Goal: Information Seeking & Learning: Learn about a topic

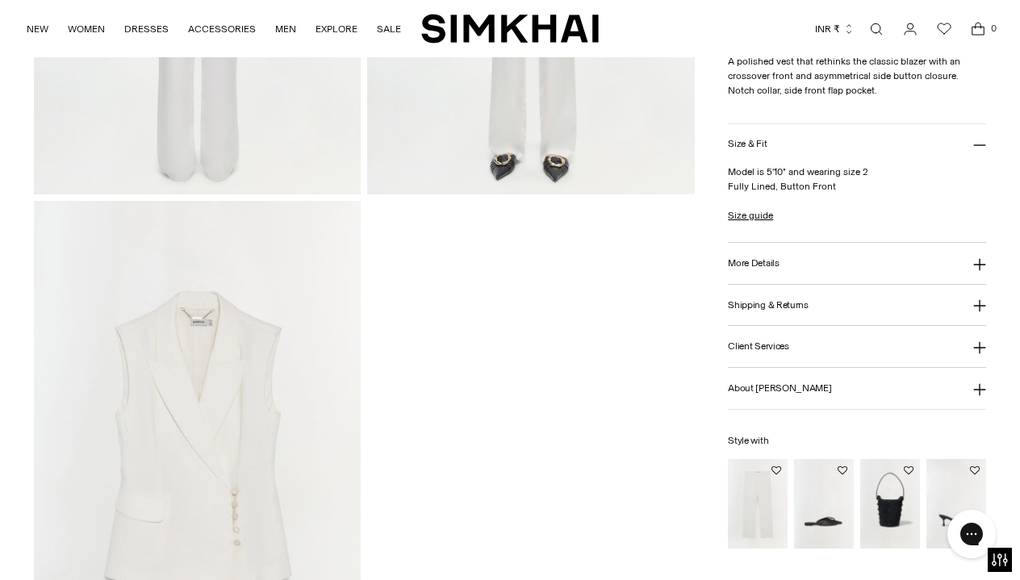
click at [228, 338] on img at bounding box center [197, 446] width 327 height 491
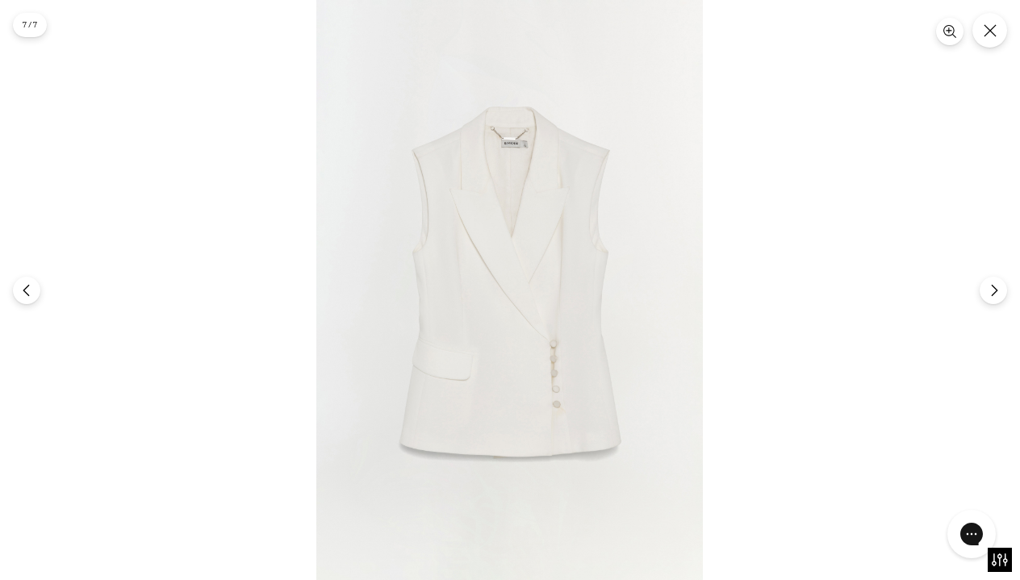
click at [517, 173] on img at bounding box center [509, 290] width 386 height 580
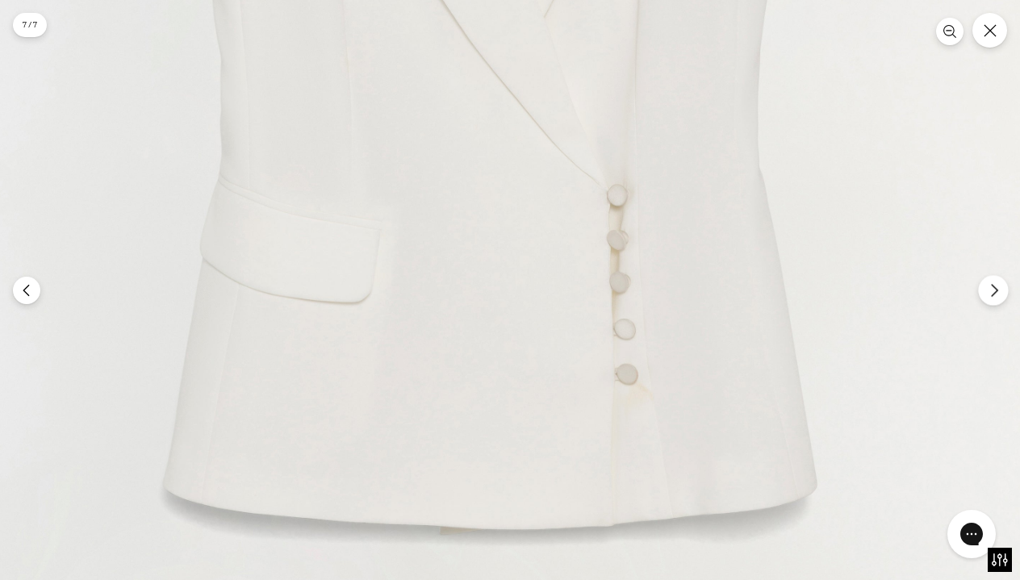
click at [994, 301] on button "Next" at bounding box center [993, 290] width 30 height 30
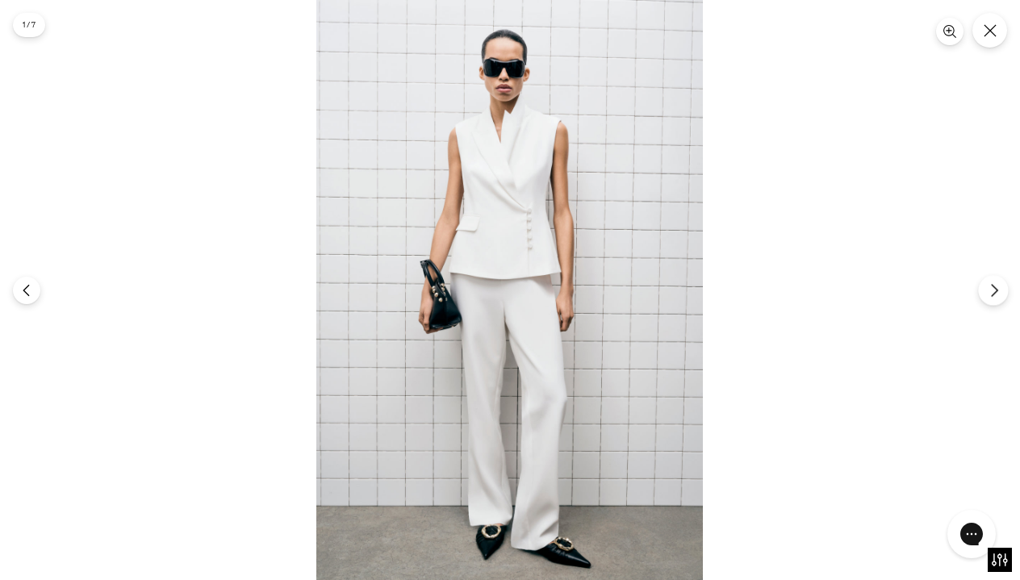
click at [994, 301] on button "Next" at bounding box center [993, 290] width 30 height 30
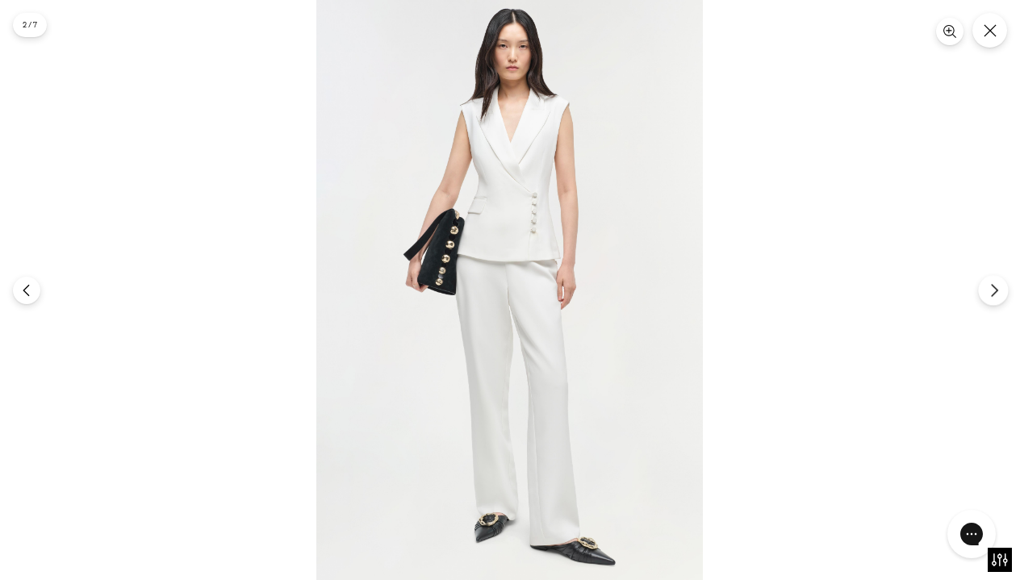
click at [994, 301] on button "Next" at bounding box center [993, 290] width 30 height 30
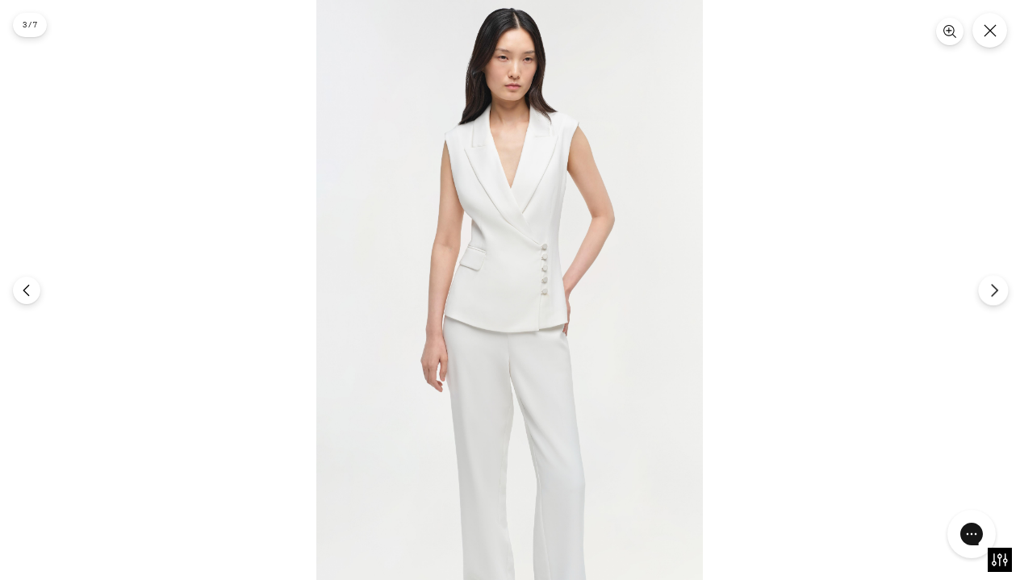
click at [994, 301] on button "Next" at bounding box center [993, 290] width 30 height 30
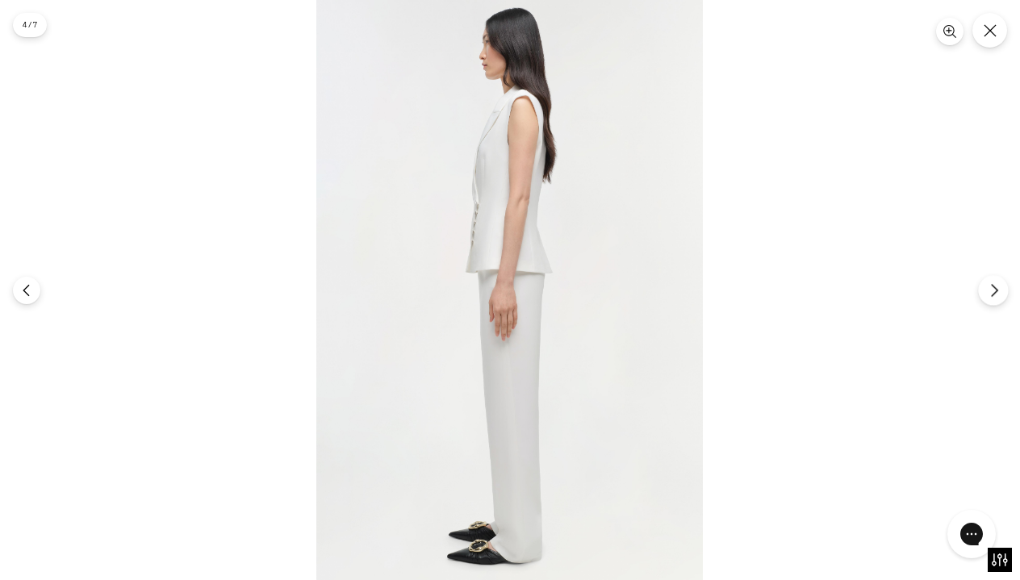
click at [994, 301] on button "Next" at bounding box center [993, 290] width 30 height 30
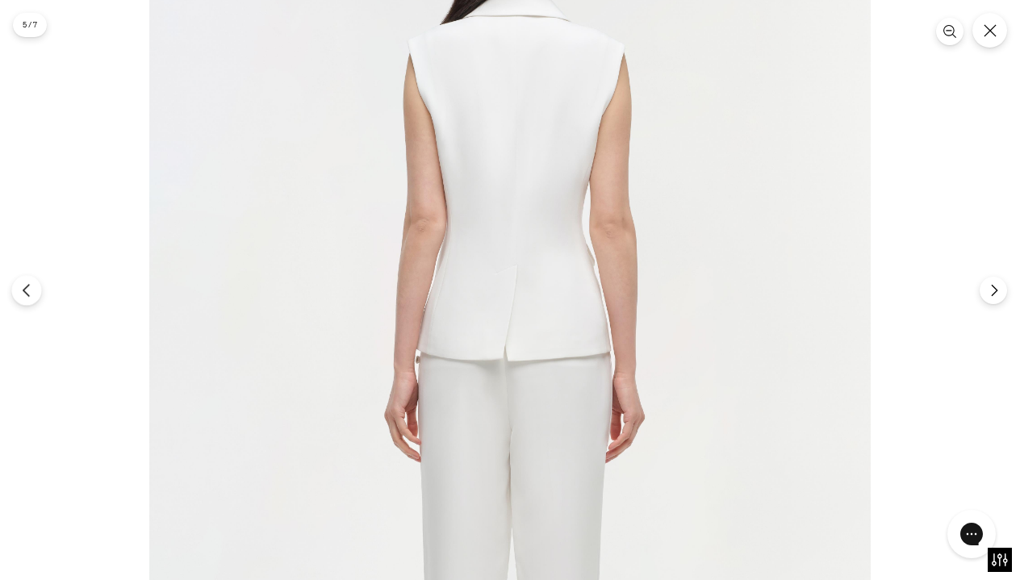
click at [27, 296] on icon "Previous" at bounding box center [26, 290] width 15 height 15
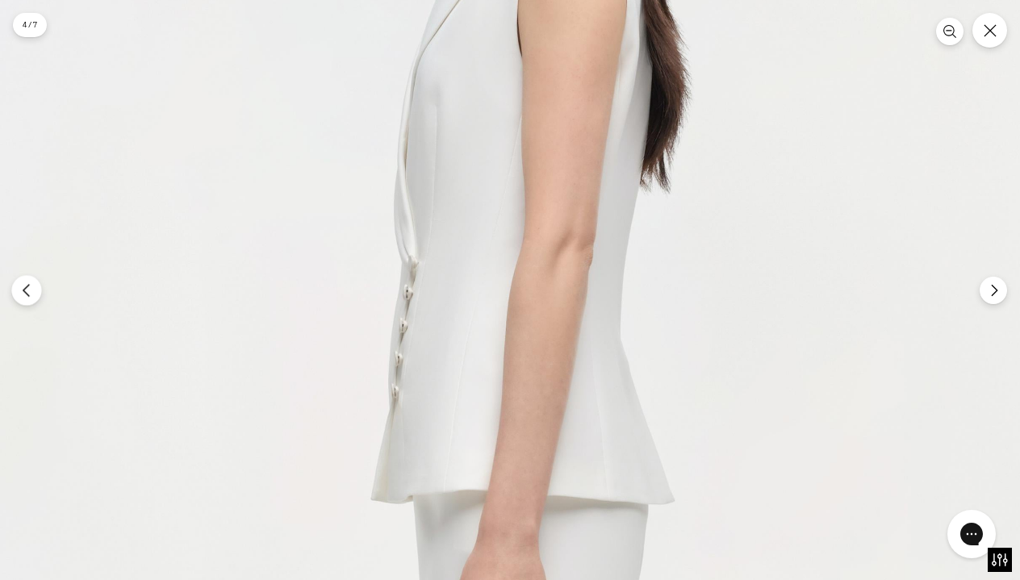
click at [22, 284] on icon "Previous" at bounding box center [26, 290] width 15 height 15
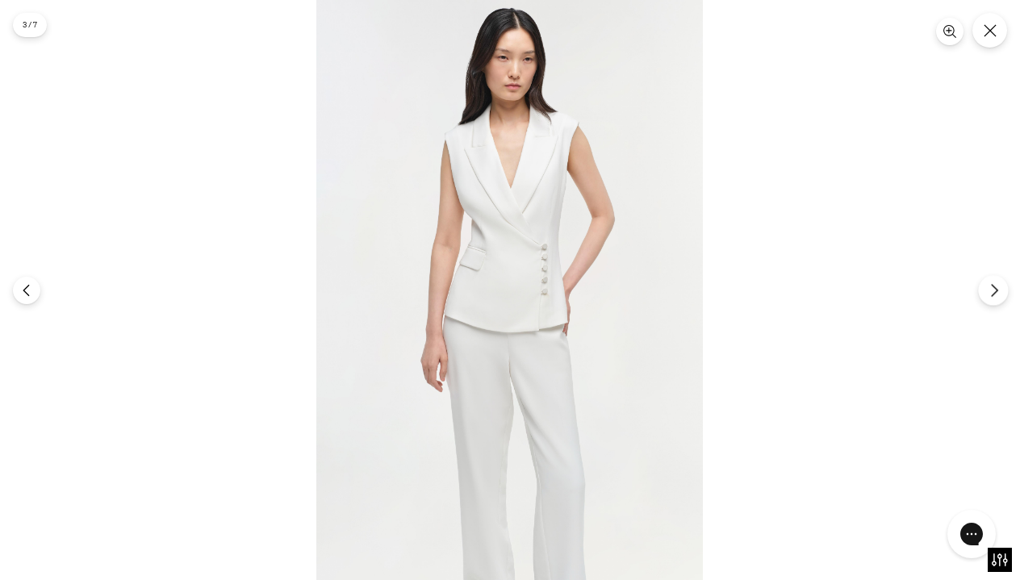
click at [994, 292] on icon "Next" at bounding box center [994, 290] width 15 height 15
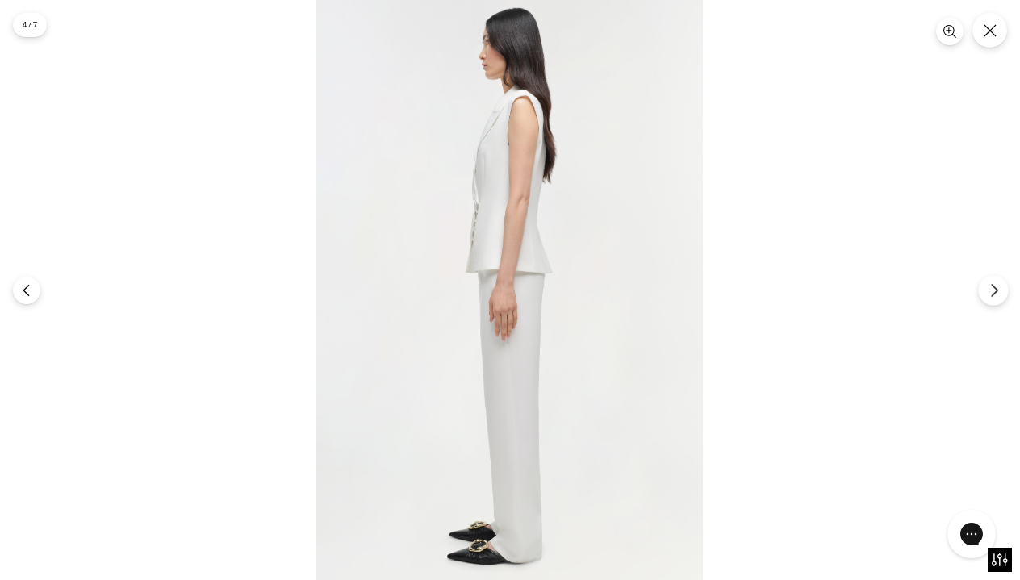
click at [994, 292] on icon "Next" at bounding box center [994, 290] width 15 height 15
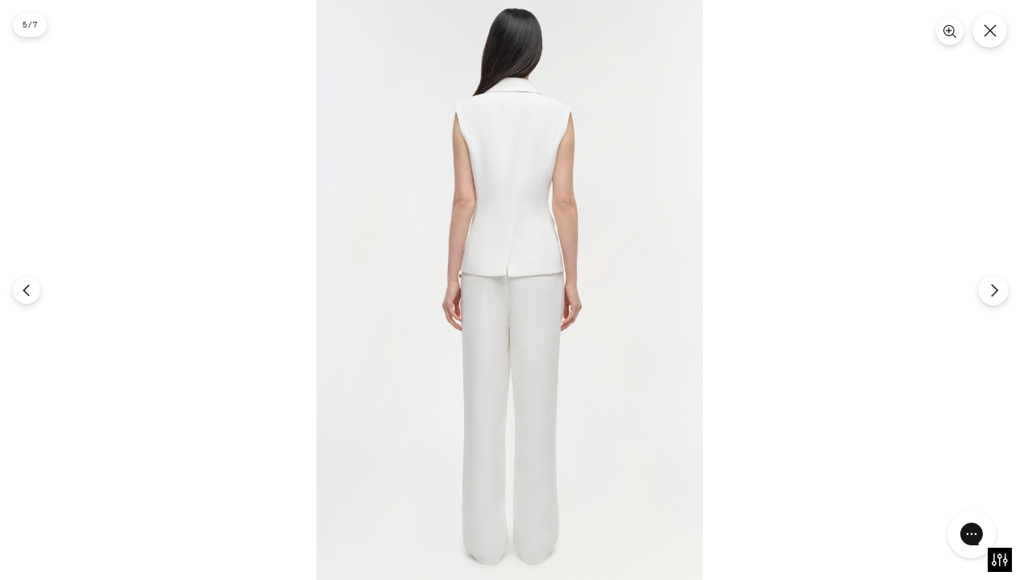
click at [994, 292] on icon "Next" at bounding box center [994, 290] width 15 height 15
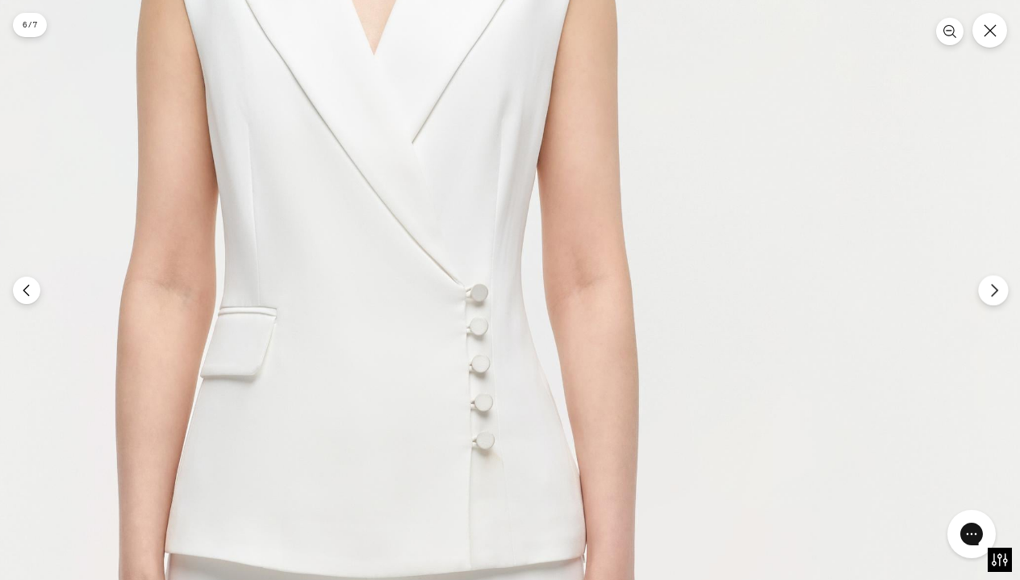
click at [1000, 288] on icon "Next" at bounding box center [994, 290] width 15 height 15
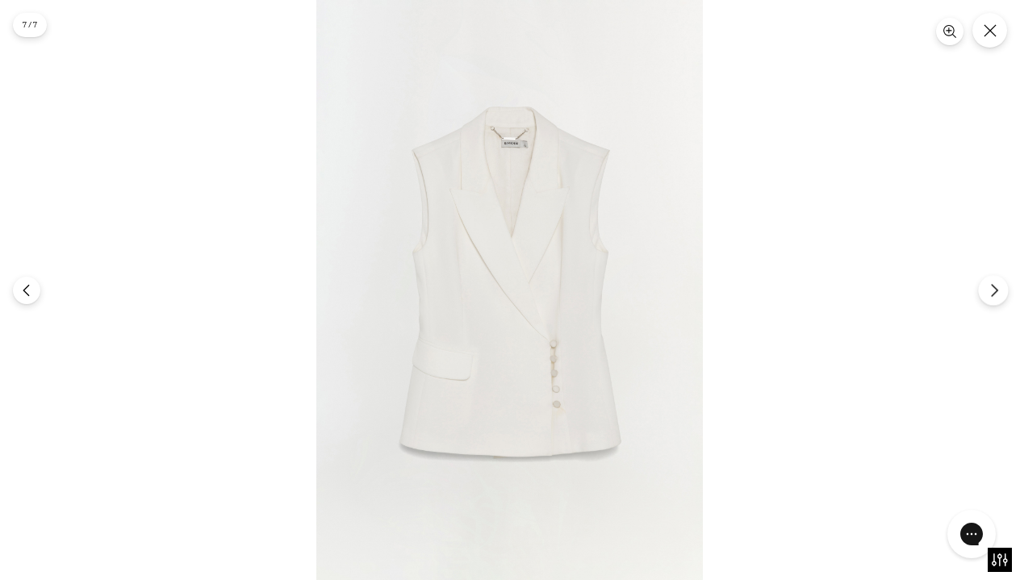
click at [1000, 288] on icon "Next" at bounding box center [994, 290] width 15 height 15
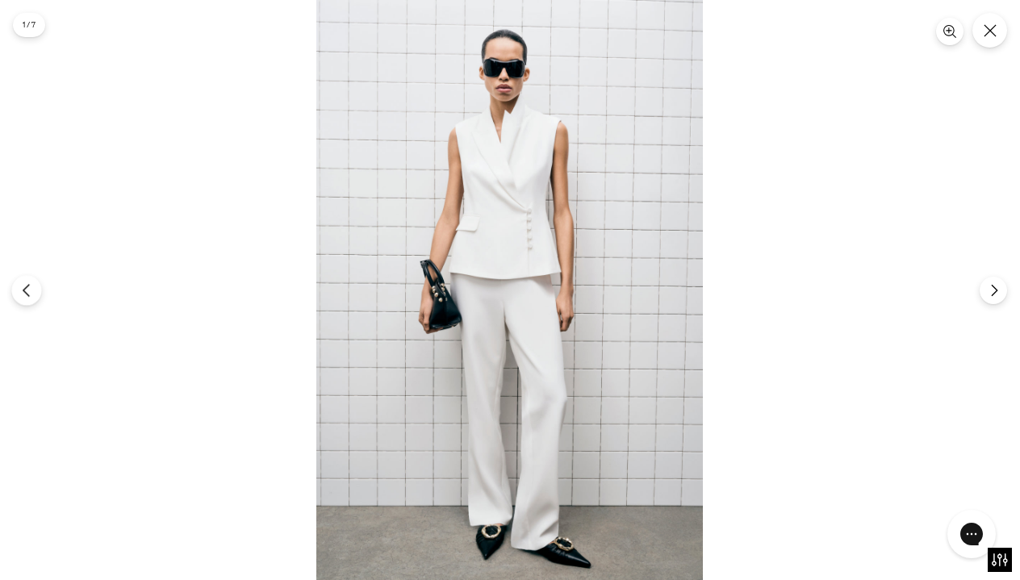
click at [31, 286] on icon "Previous" at bounding box center [26, 290] width 15 height 15
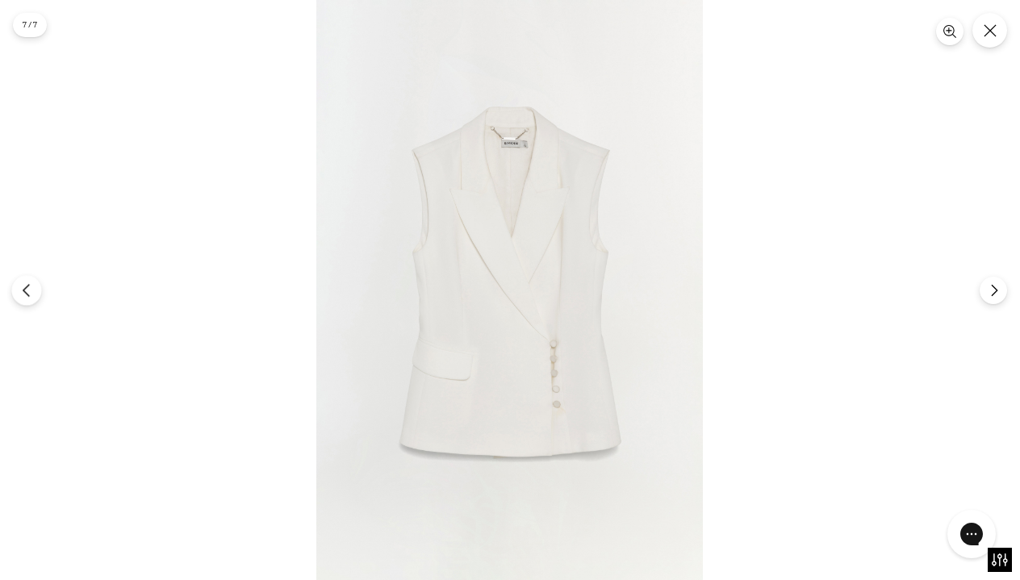
click at [31, 286] on icon "Previous" at bounding box center [26, 290] width 15 height 15
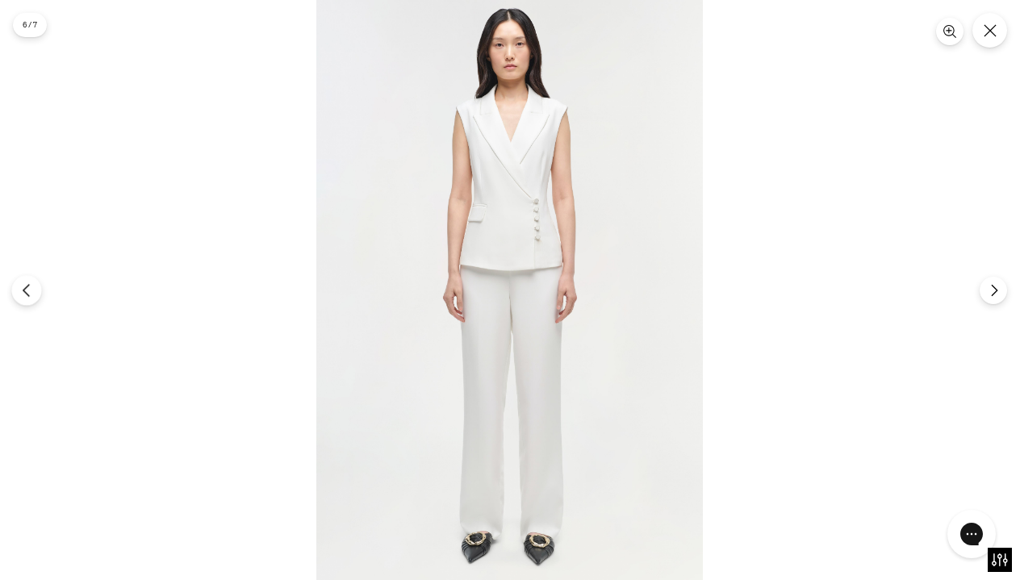
click at [31, 286] on icon "Previous" at bounding box center [26, 290] width 15 height 15
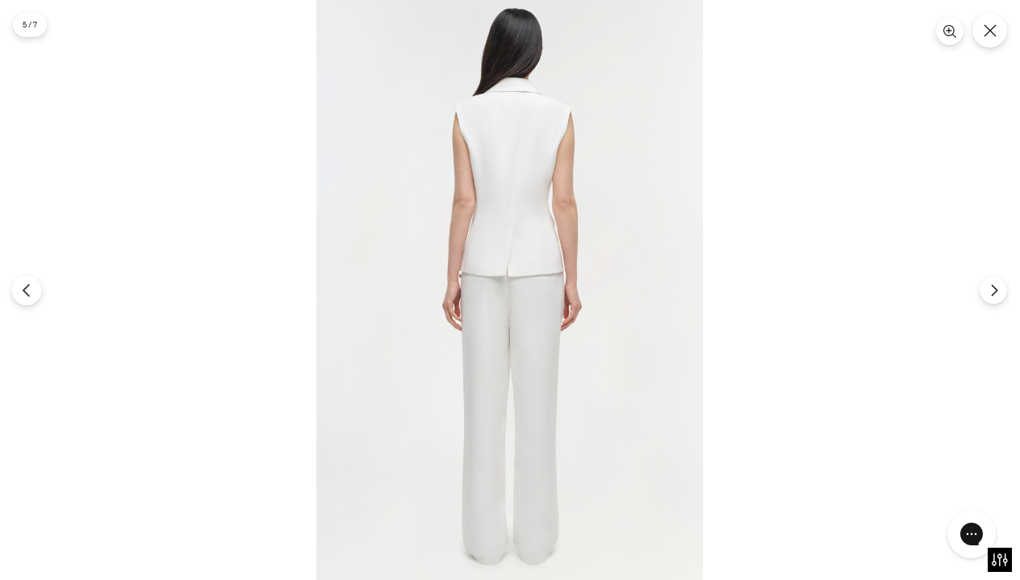
click at [18, 290] on button "Previous" at bounding box center [26, 290] width 30 height 30
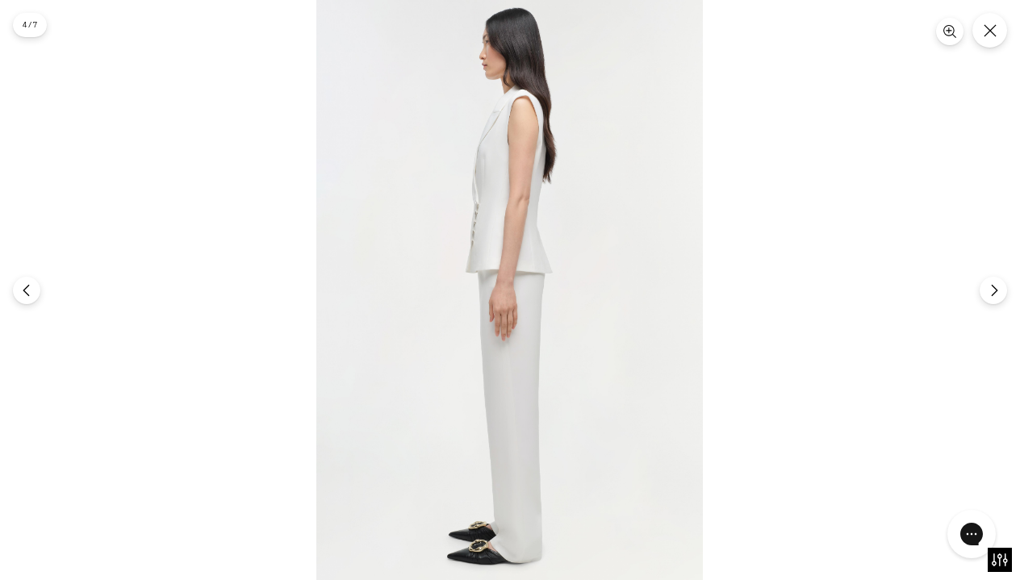
click at [534, 209] on img at bounding box center [509, 290] width 386 height 580
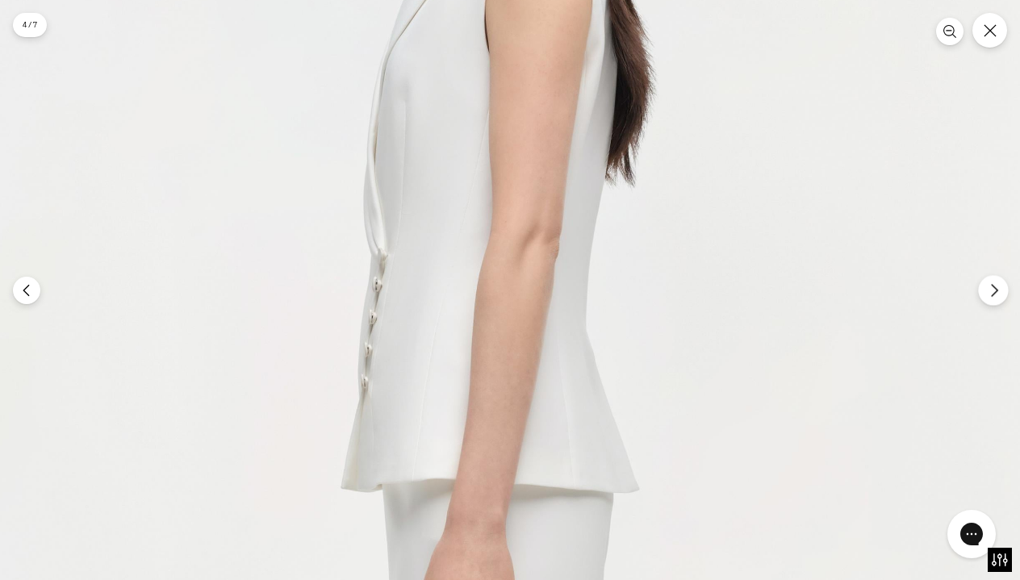
click at [992, 294] on icon "Next" at bounding box center [994, 290] width 6 height 12
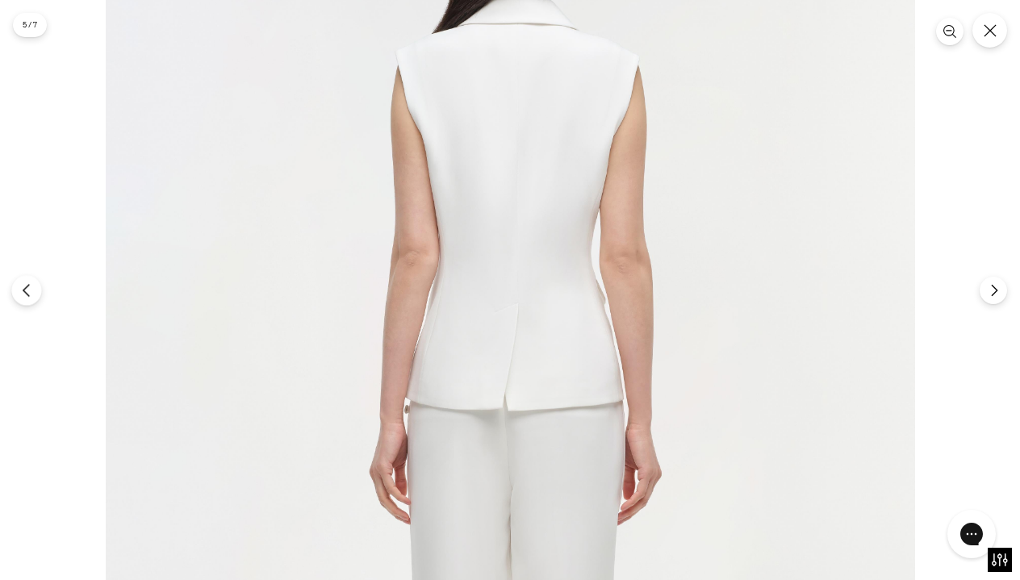
click at [22, 290] on icon "Previous" at bounding box center [26, 290] width 15 height 15
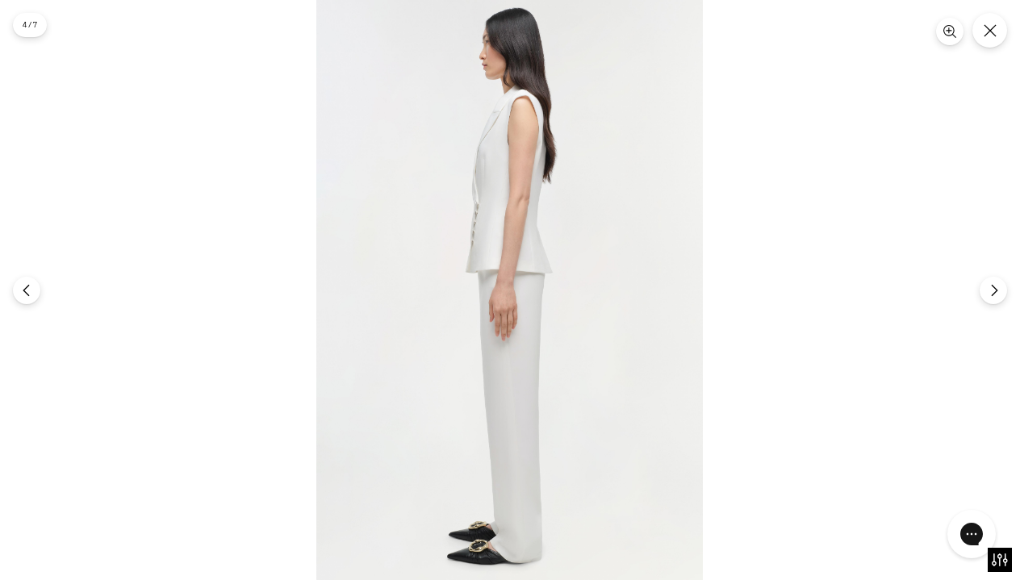
click at [526, 211] on img at bounding box center [509, 290] width 386 height 580
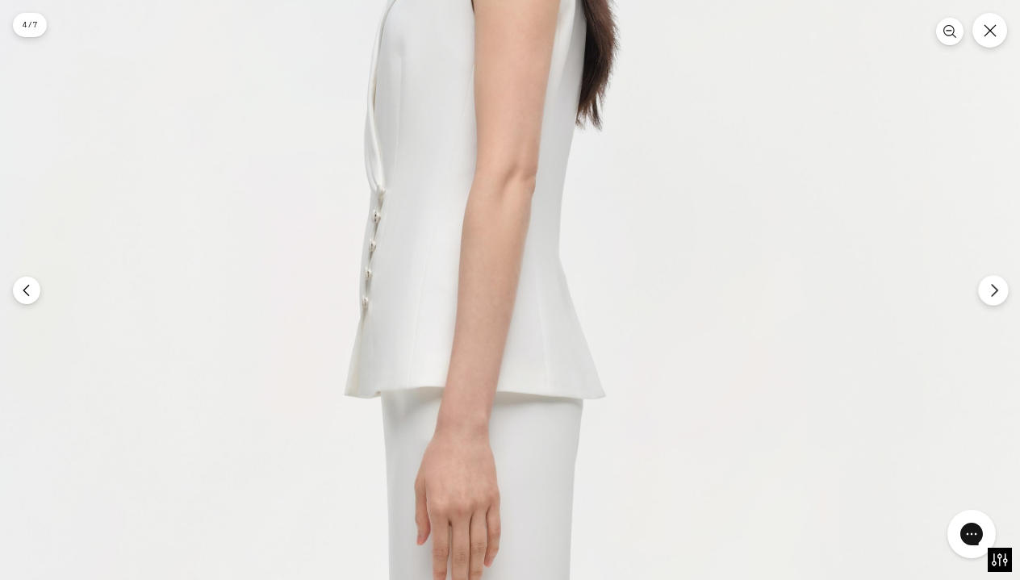
click at [1005, 291] on button "Next" at bounding box center [993, 290] width 30 height 30
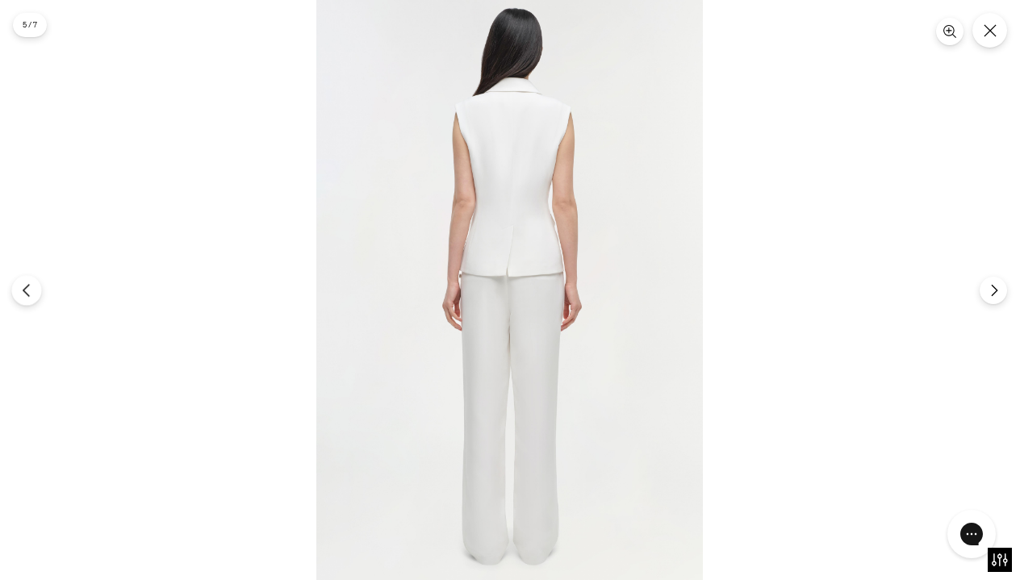
click at [33, 292] on icon "Previous" at bounding box center [26, 290] width 15 height 15
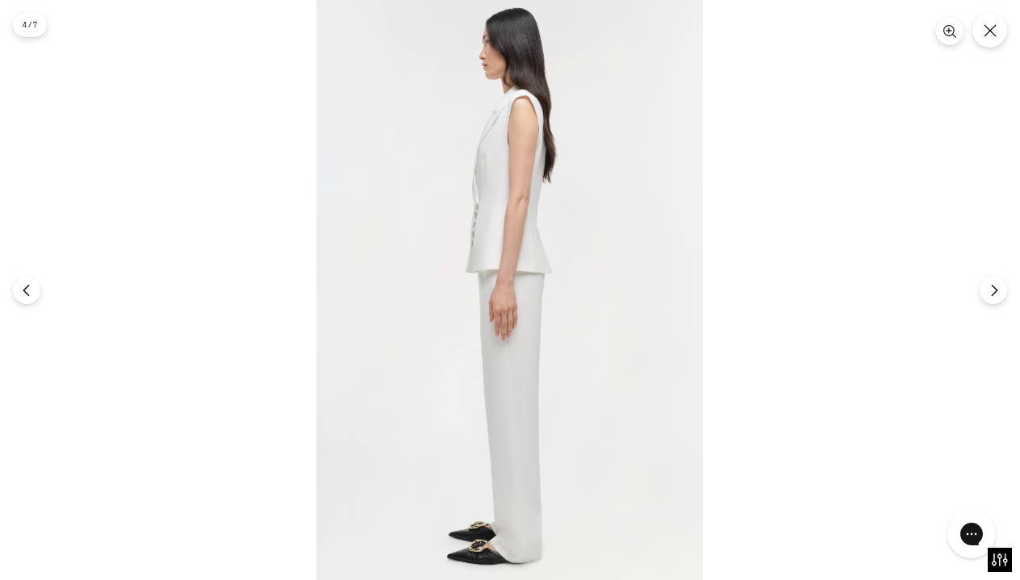
click at [525, 183] on img at bounding box center [509, 290] width 386 height 580
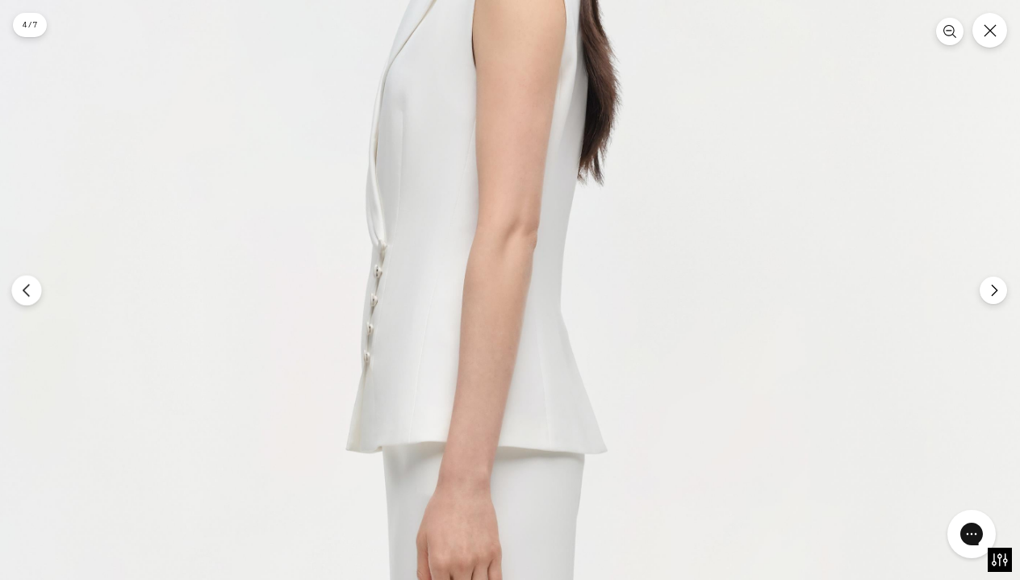
click at [35, 290] on button "Previous" at bounding box center [26, 290] width 30 height 30
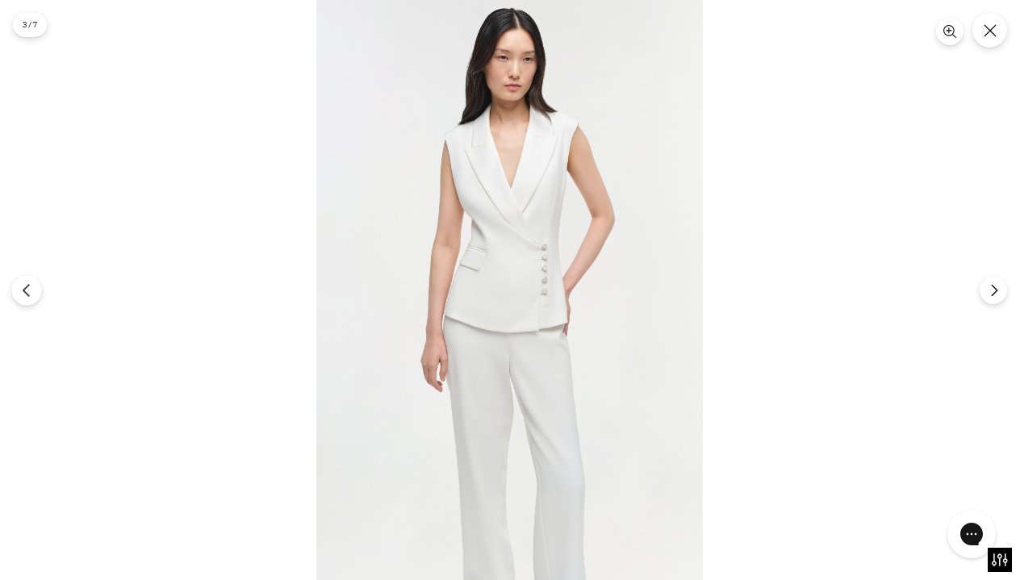
click at [31, 290] on icon "Previous" at bounding box center [26, 290] width 15 height 15
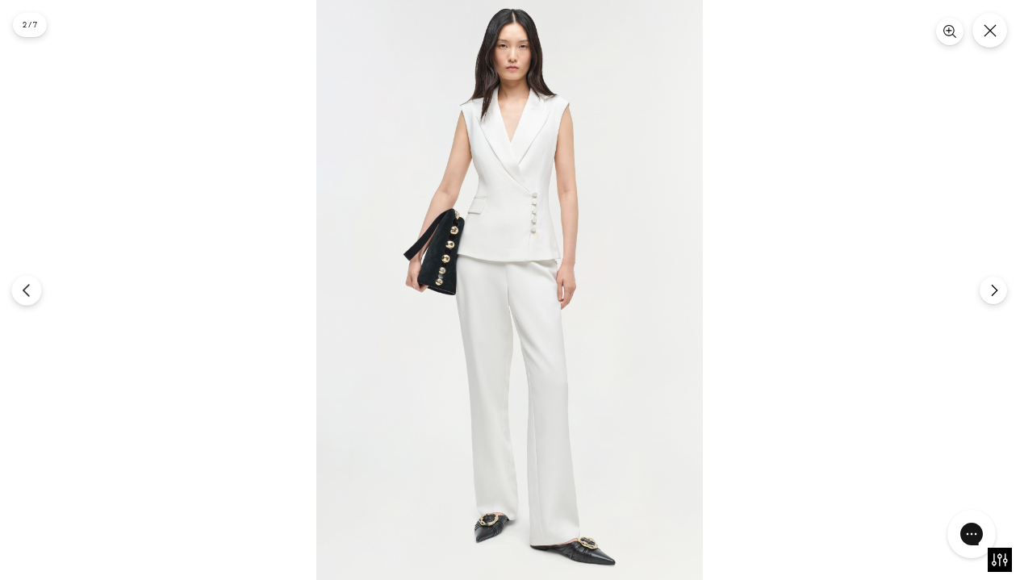
click at [31, 290] on icon "Previous" at bounding box center [26, 290] width 15 height 15
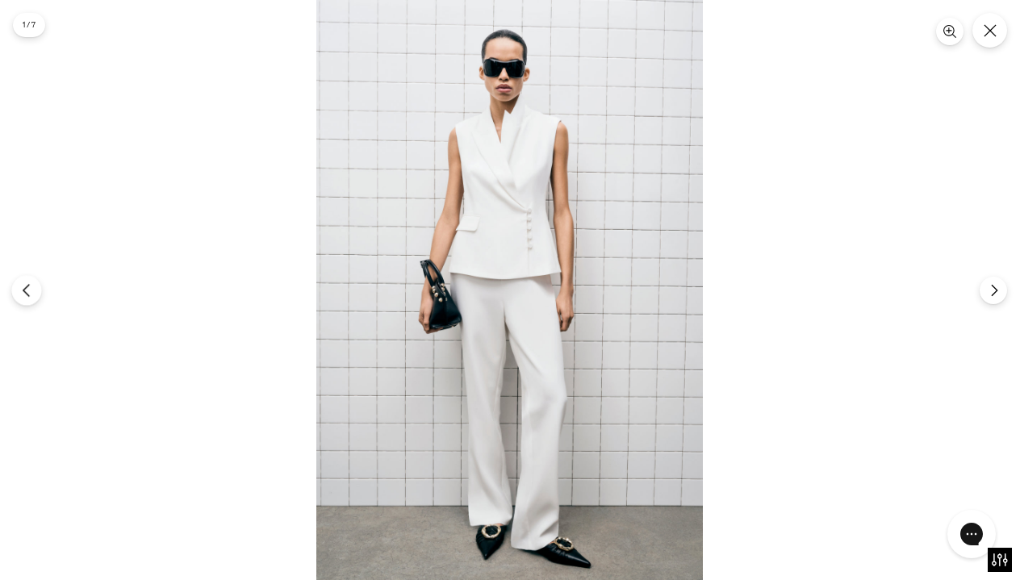
click at [31, 290] on icon "Previous" at bounding box center [26, 290] width 15 height 15
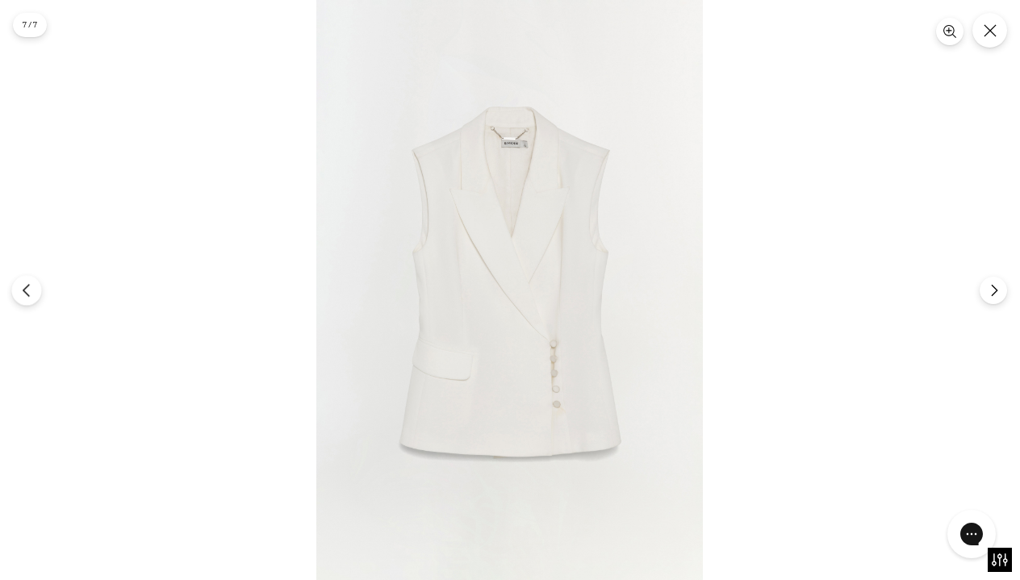
click at [31, 290] on icon "Previous" at bounding box center [26, 290] width 15 height 15
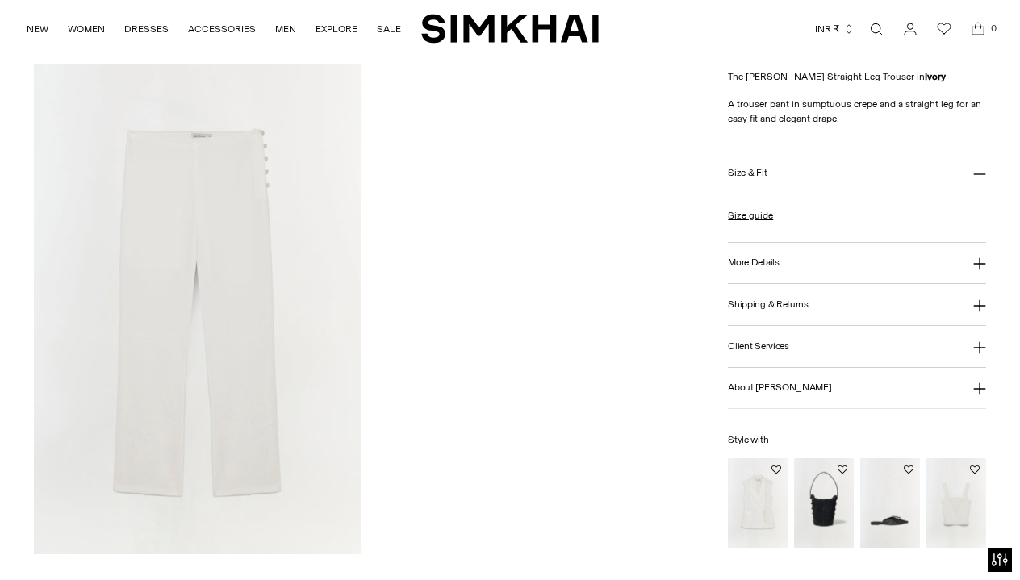
scroll to position [1565, 0]
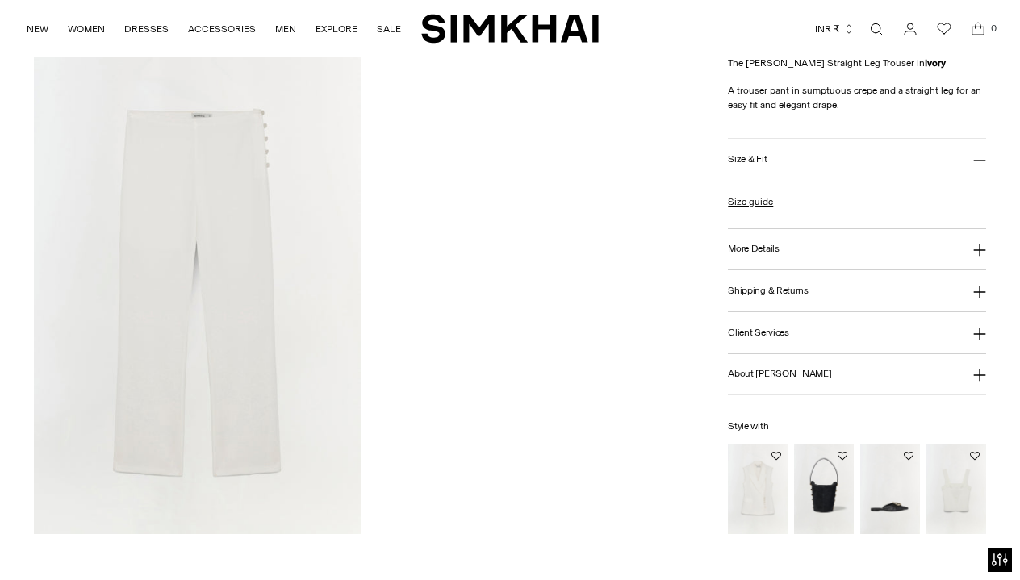
click at [232, 194] on img at bounding box center [197, 289] width 327 height 491
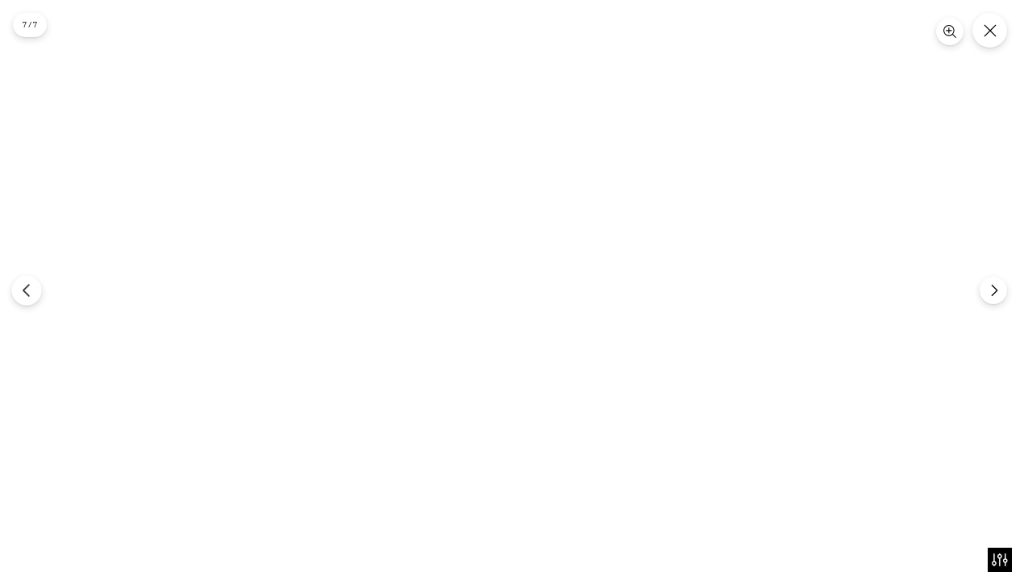
click at [26, 292] on icon "Previous" at bounding box center [26, 290] width 15 height 15
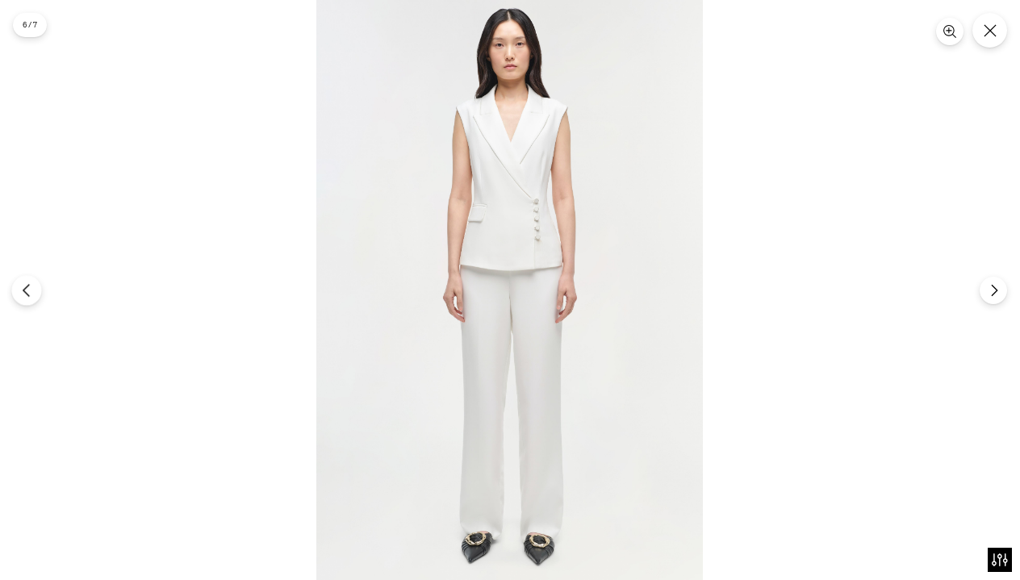
click at [26, 292] on icon "Previous" at bounding box center [26, 290] width 15 height 15
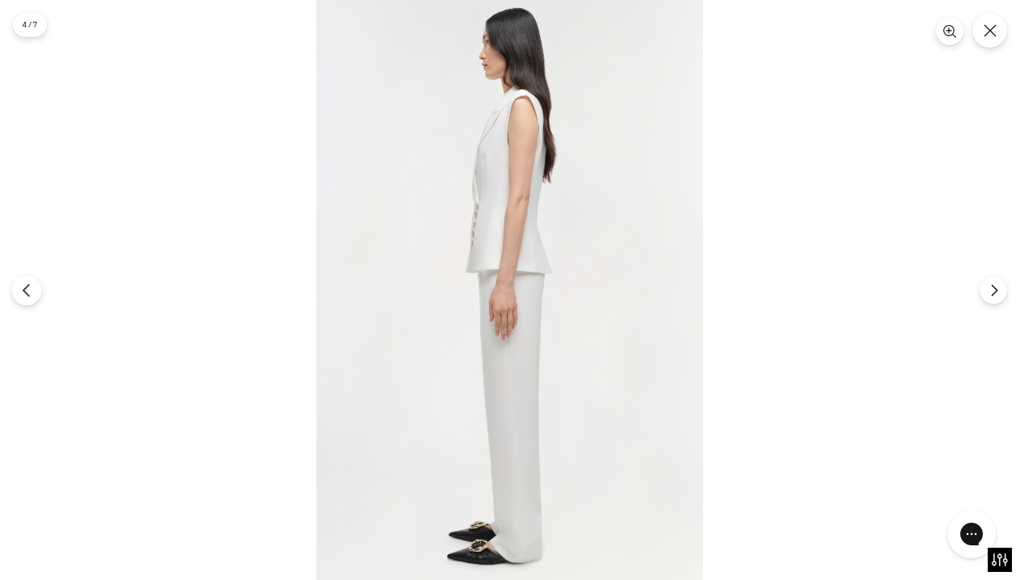
scroll to position [0, 0]
click at [1000, 293] on icon "Next" at bounding box center [994, 290] width 15 height 15
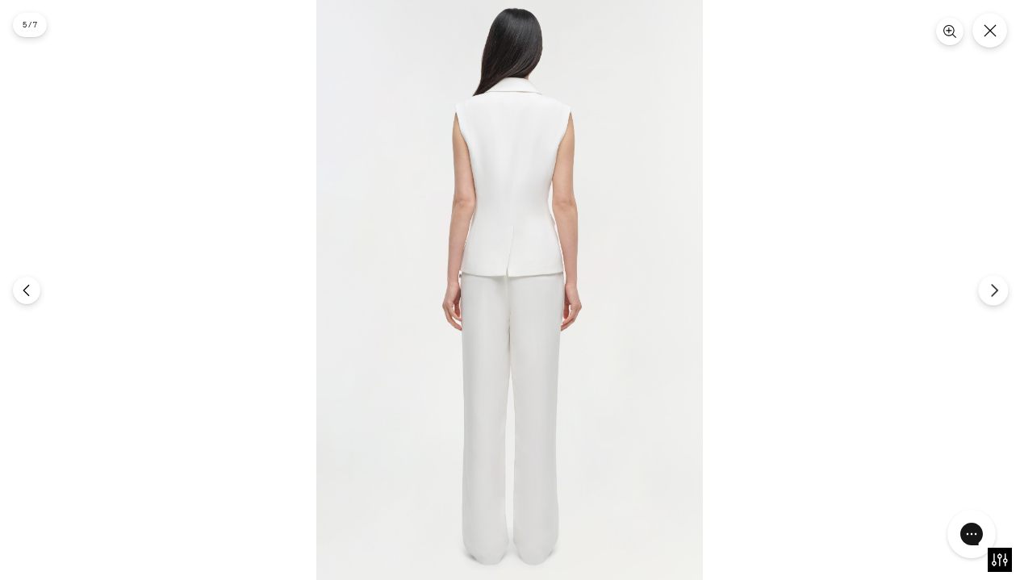
click at [1000, 292] on icon "Next" at bounding box center [994, 290] width 15 height 15
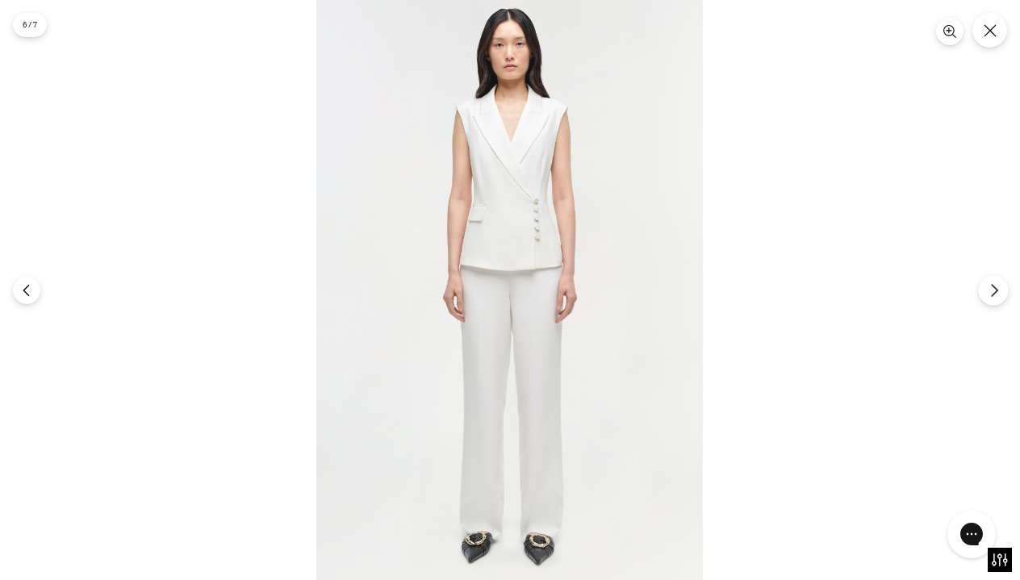
click at [1000, 292] on icon "Next" at bounding box center [994, 290] width 15 height 15
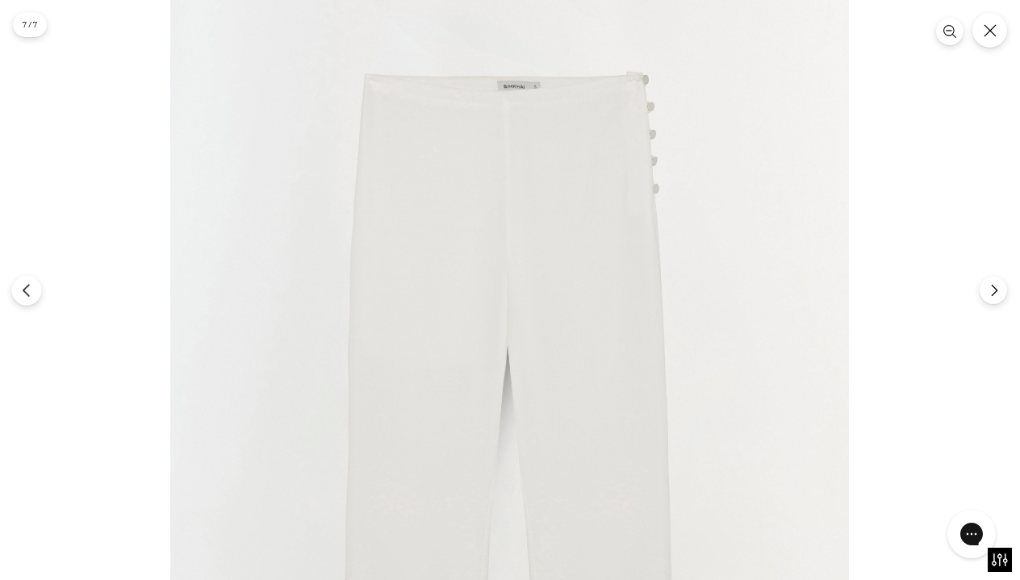
click at [35, 288] on button "Previous" at bounding box center [26, 290] width 30 height 30
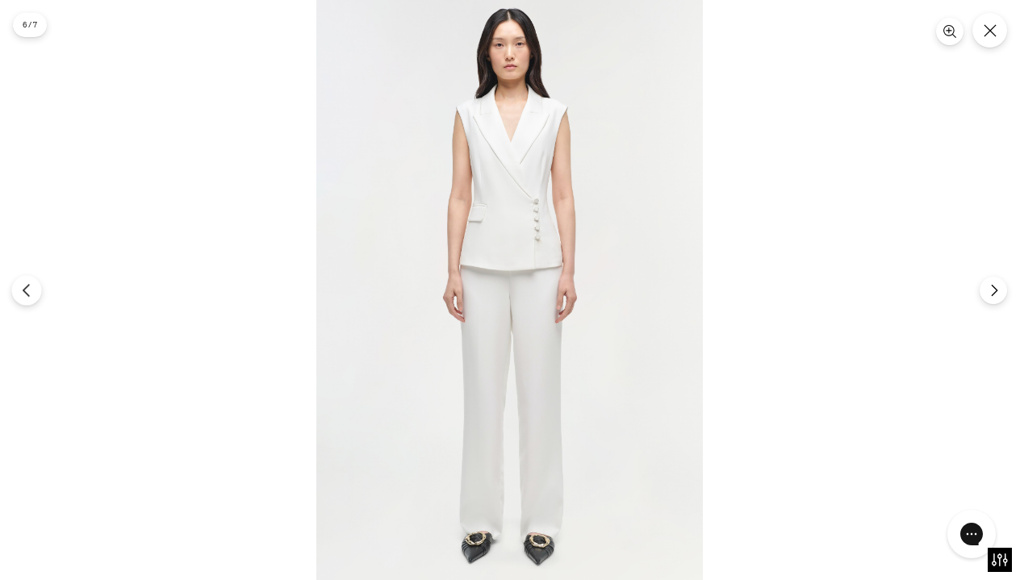
click at [27, 293] on icon "Previous" at bounding box center [26, 290] width 15 height 15
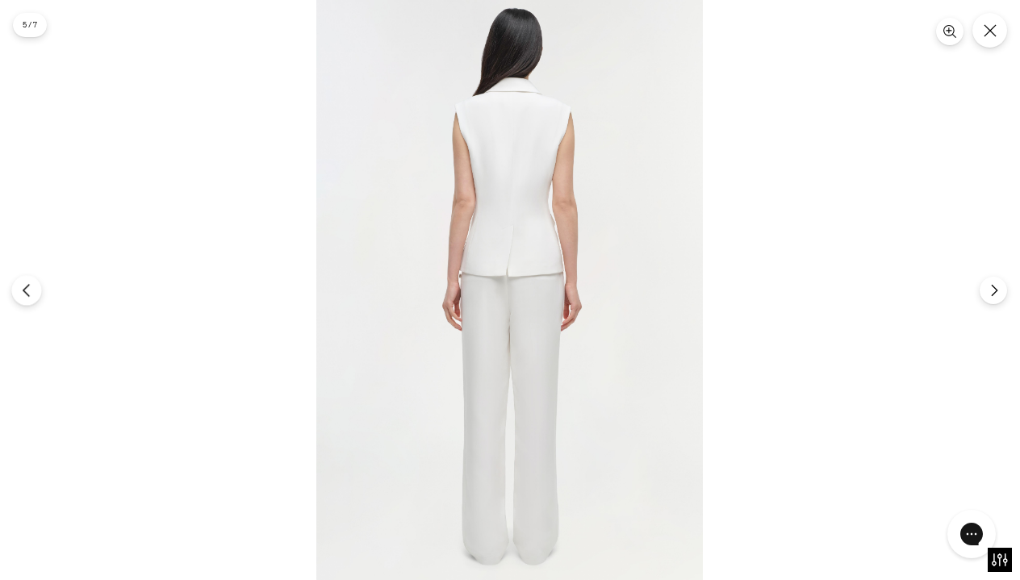
click at [27, 293] on icon "Previous" at bounding box center [26, 290] width 15 height 15
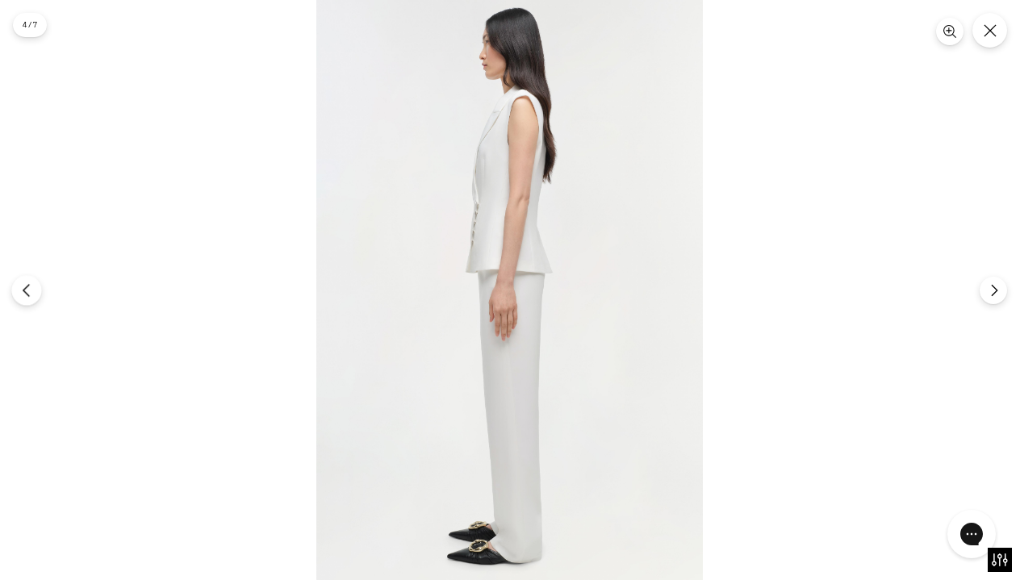
click at [27, 293] on icon "Previous" at bounding box center [26, 290] width 15 height 15
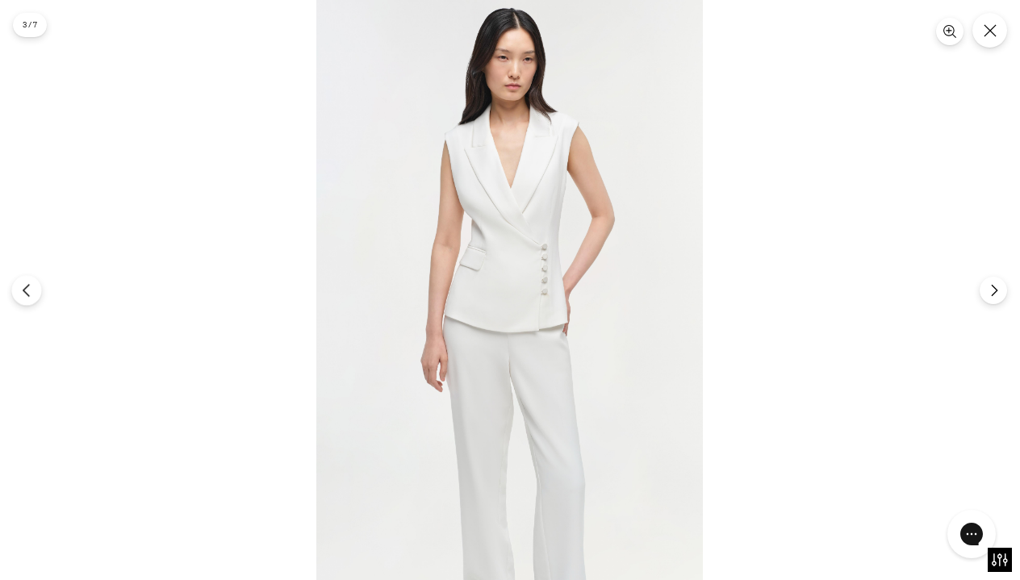
click at [27, 293] on icon "Previous" at bounding box center [26, 290] width 15 height 15
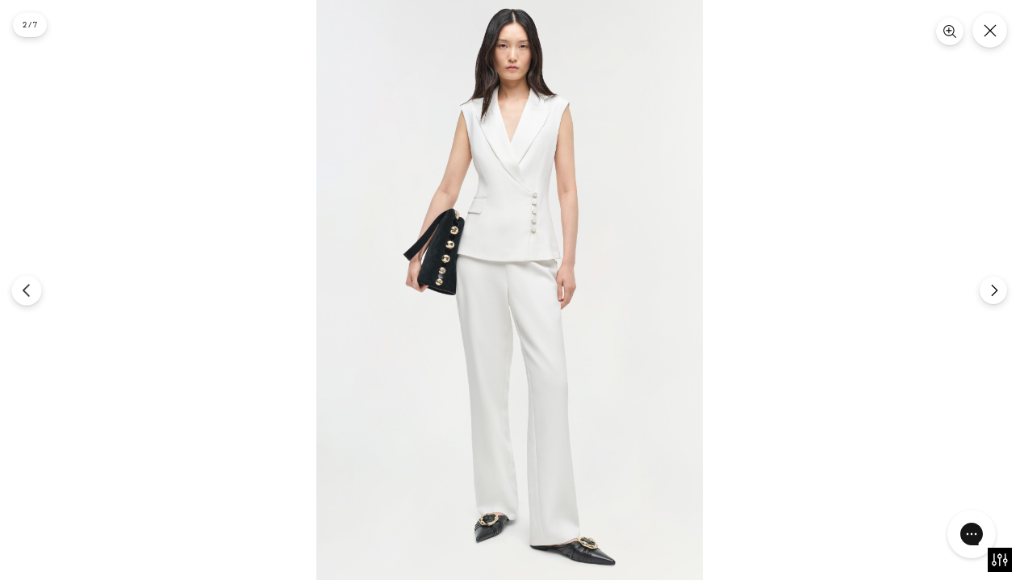
click at [27, 293] on icon "Previous" at bounding box center [26, 290] width 15 height 15
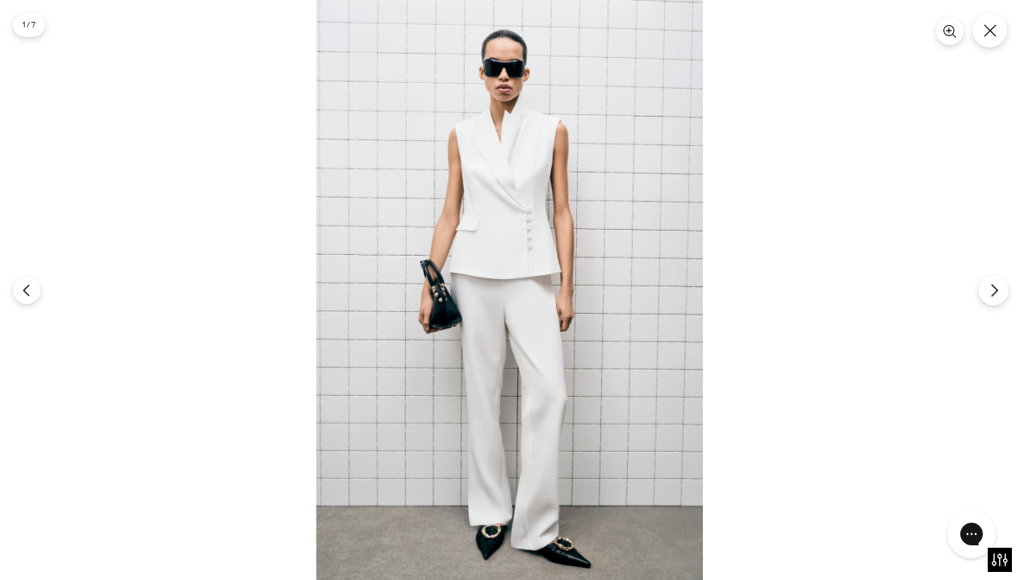
click at [993, 283] on icon "Next" at bounding box center [994, 290] width 15 height 15
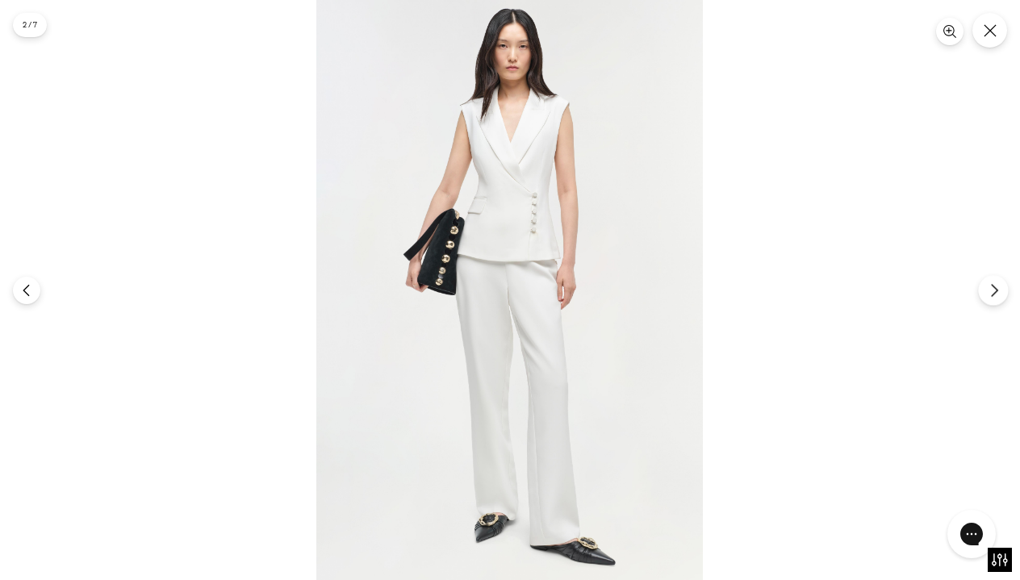
click at [993, 283] on icon "Next" at bounding box center [994, 290] width 15 height 15
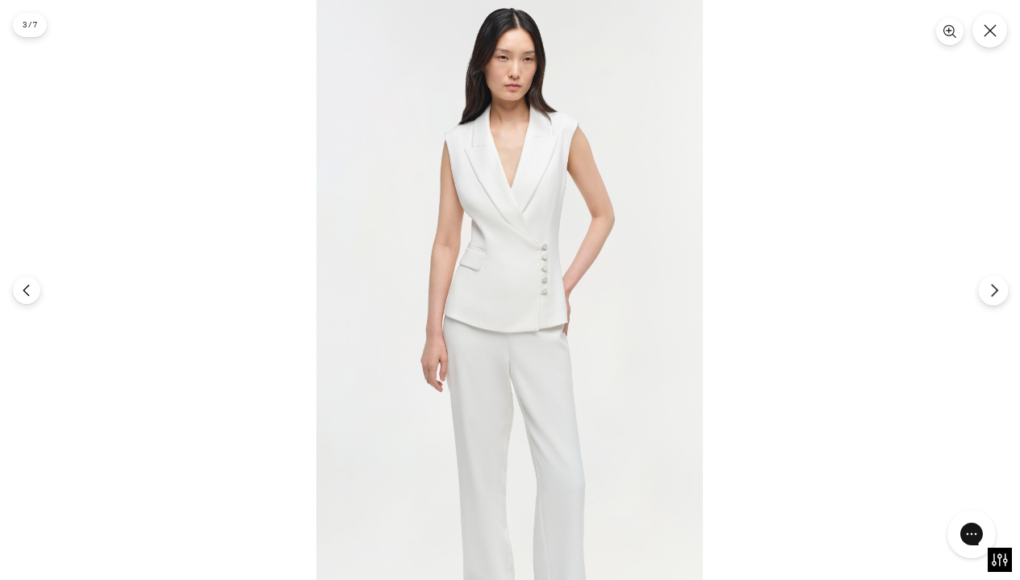
click at [993, 283] on icon "Next" at bounding box center [994, 290] width 15 height 15
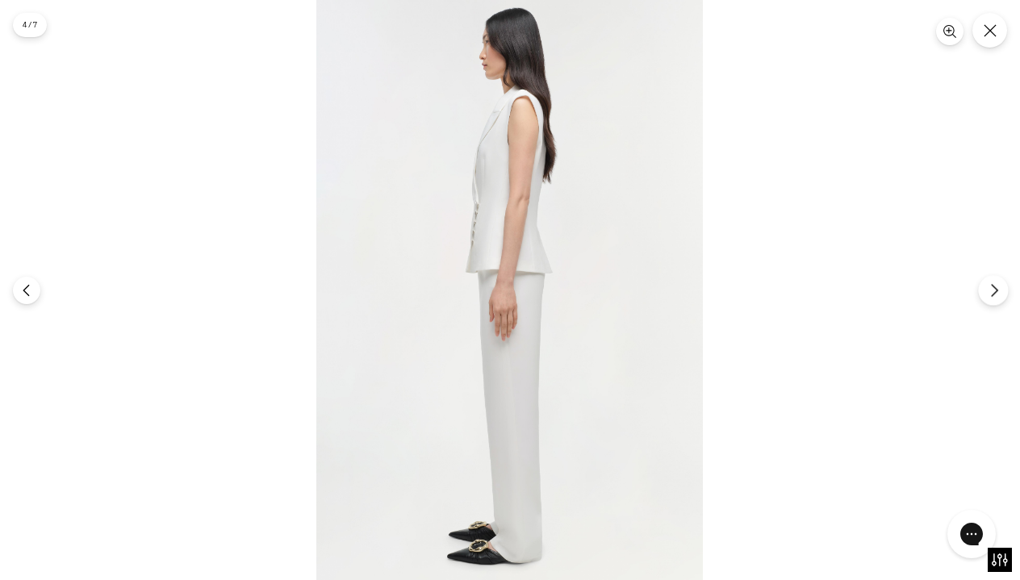
click at [1001, 293] on button "Next" at bounding box center [993, 290] width 30 height 30
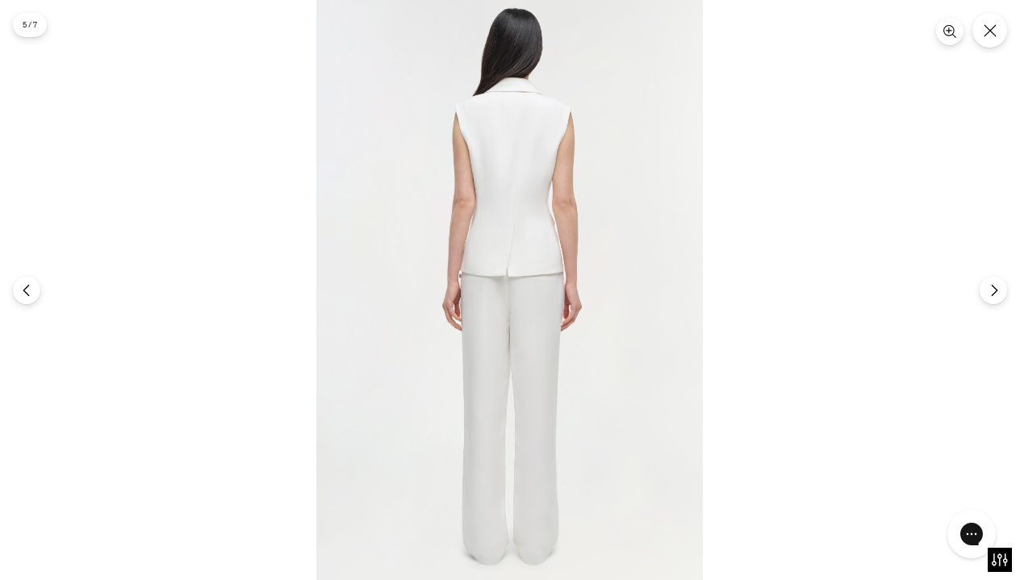
click at [530, 269] on img at bounding box center [509, 290] width 386 height 580
click at [18, 288] on button "Previous" at bounding box center [26, 290] width 30 height 30
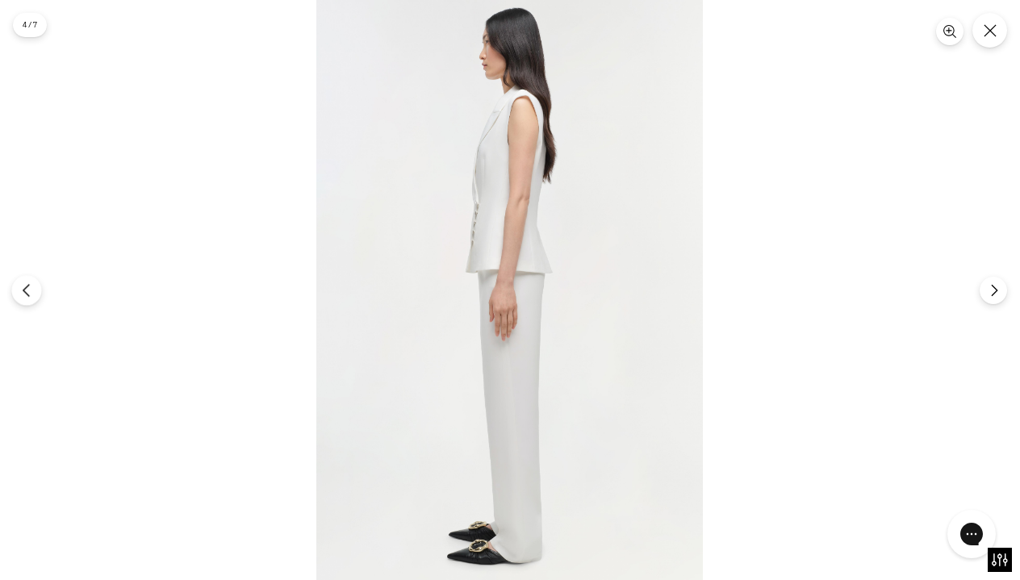
click at [18, 288] on button "Previous" at bounding box center [26, 290] width 30 height 30
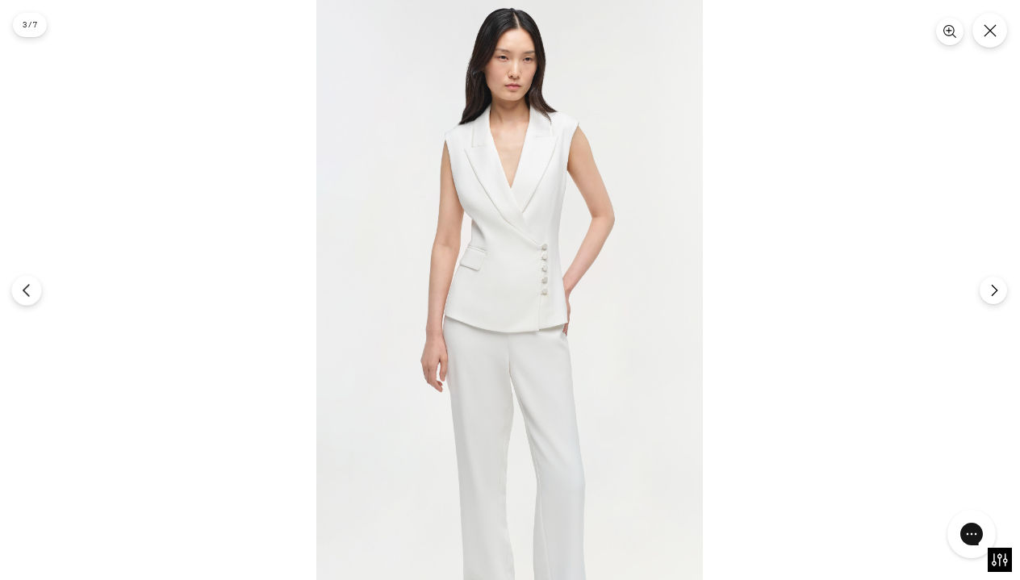
click at [18, 288] on button "Previous" at bounding box center [26, 290] width 30 height 30
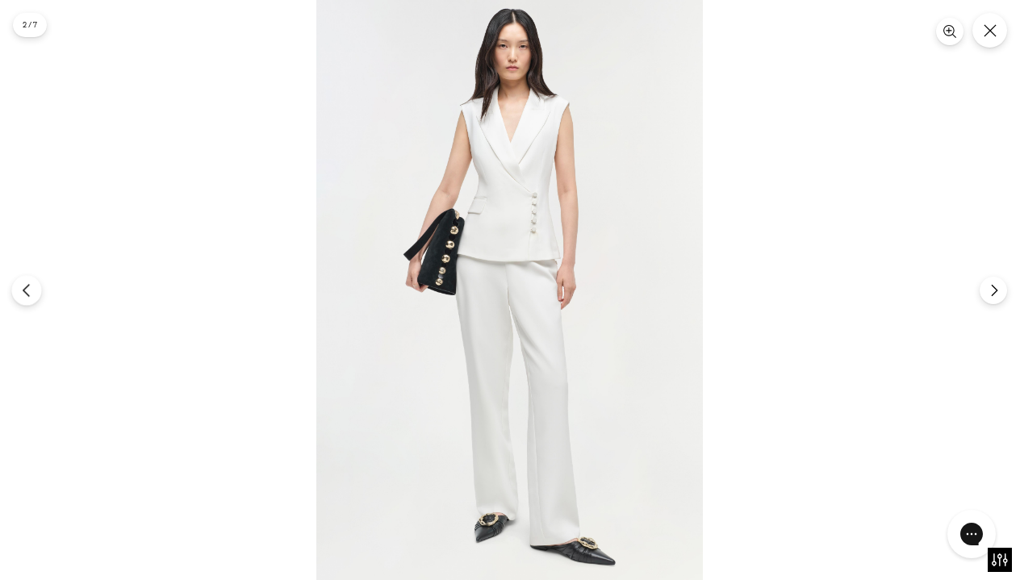
click at [31, 292] on icon "Previous" at bounding box center [26, 290] width 15 height 15
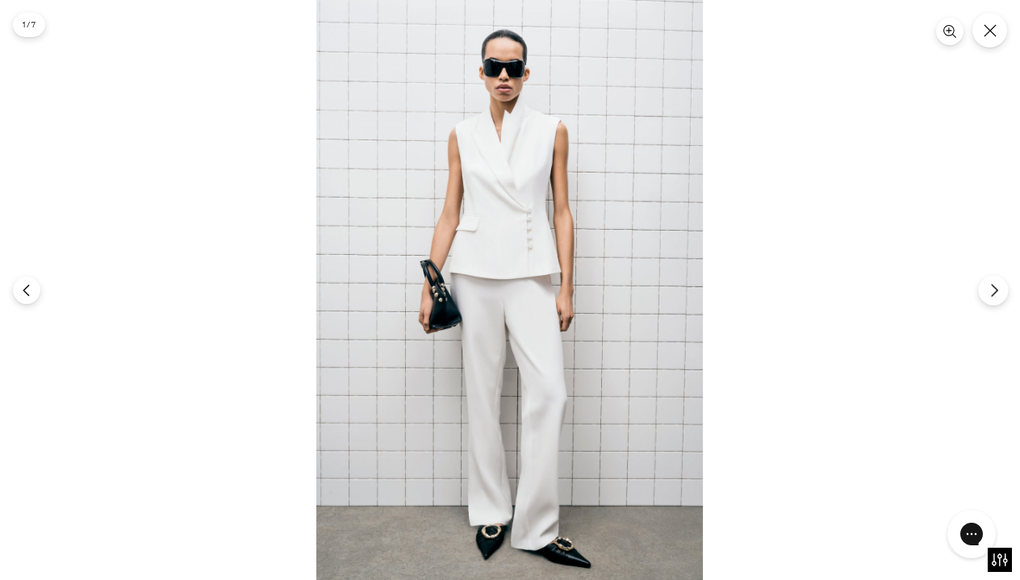
click at [992, 287] on icon "Next" at bounding box center [994, 290] width 15 height 15
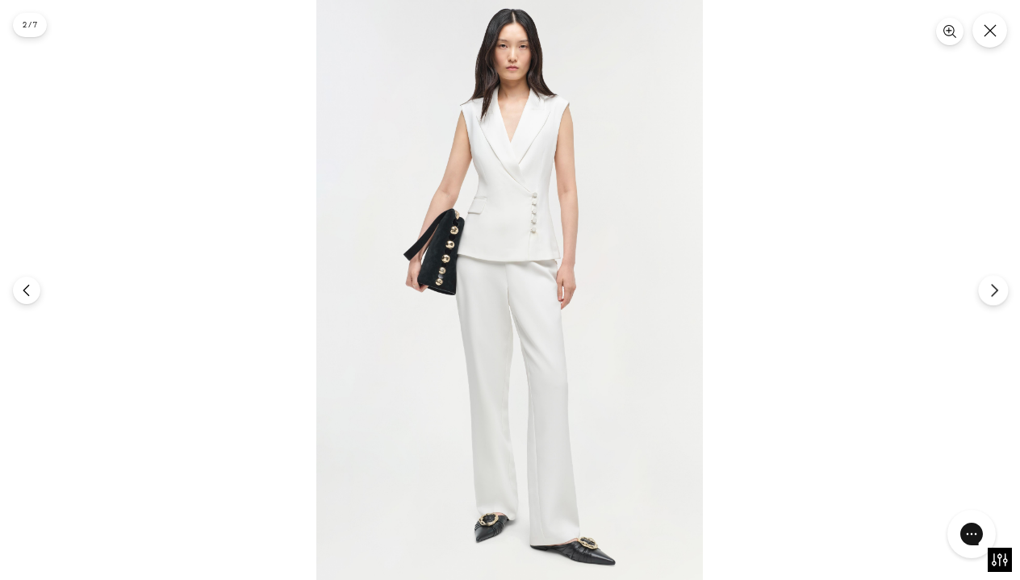
click at [992, 287] on icon "Next" at bounding box center [994, 290] width 15 height 15
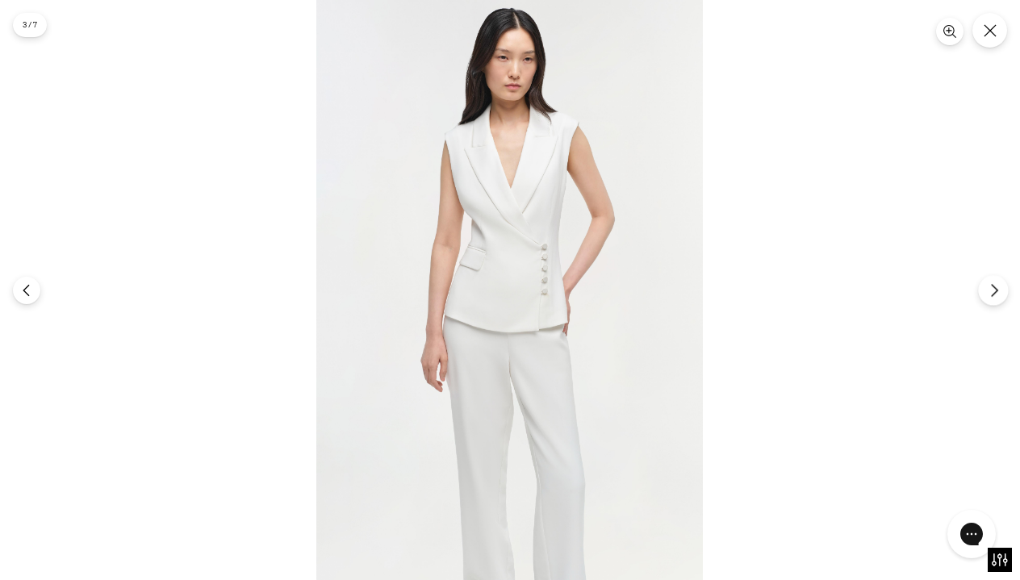
click at [992, 287] on icon "Next" at bounding box center [994, 290] width 15 height 15
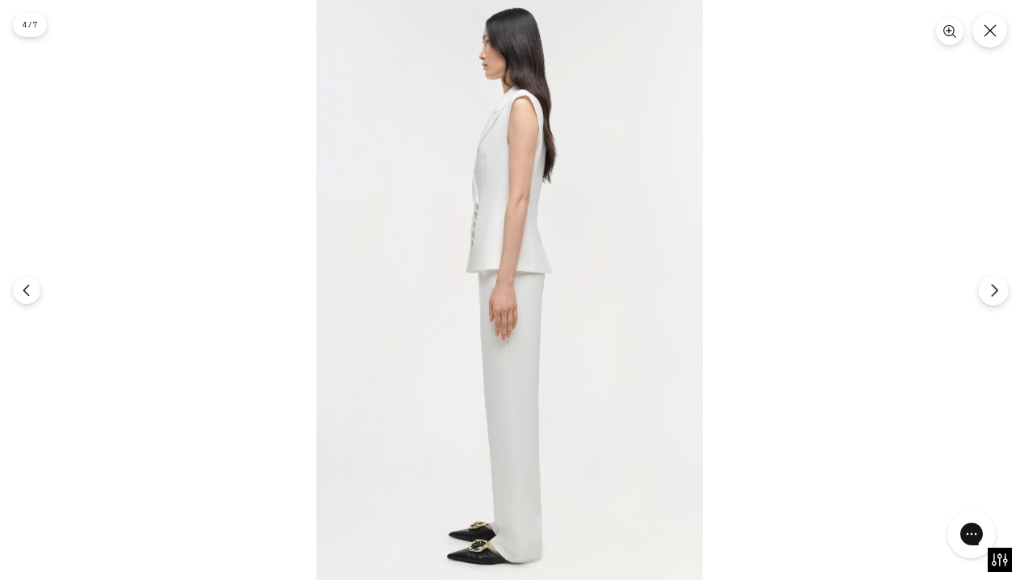
click at [992, 287] on icon "Next" at bounding box center [994, 290] width 15 height 15
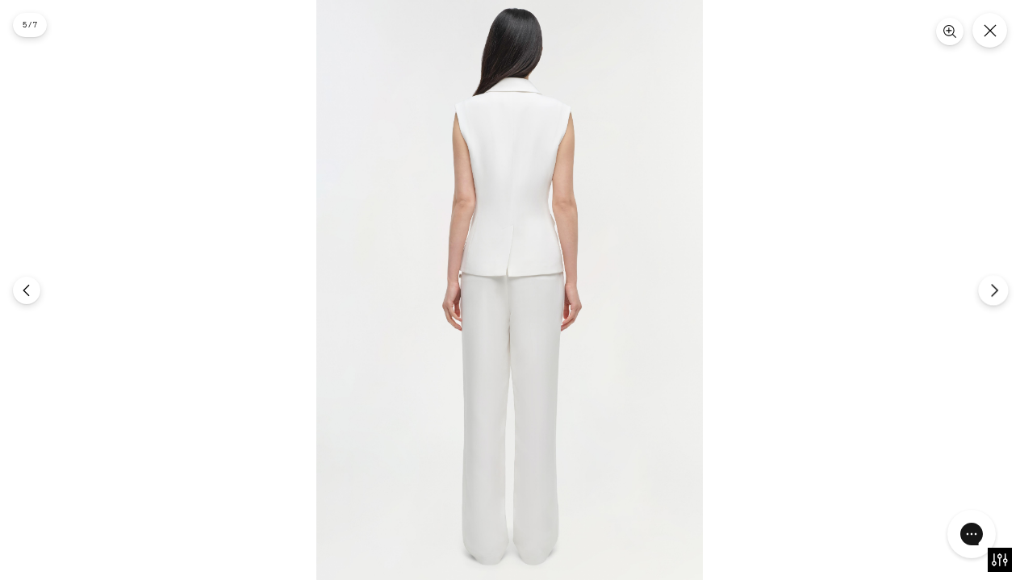
click at [992, 287] on icon "Next" at bounding box center [994, 290] width 15 height 15
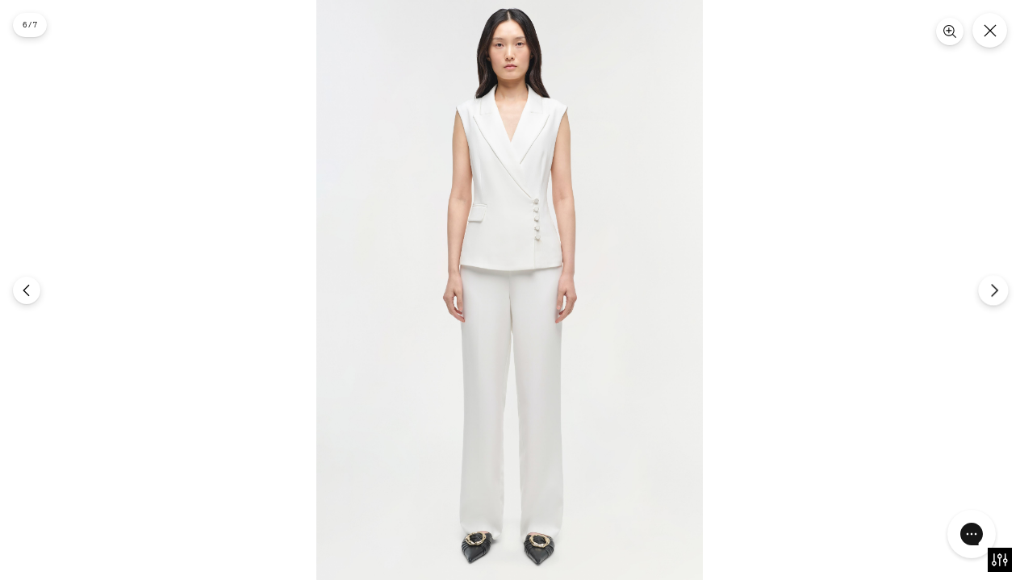
click at [989, 290] on icon "Next" at bounding box center [994, 290] width 15 height 15
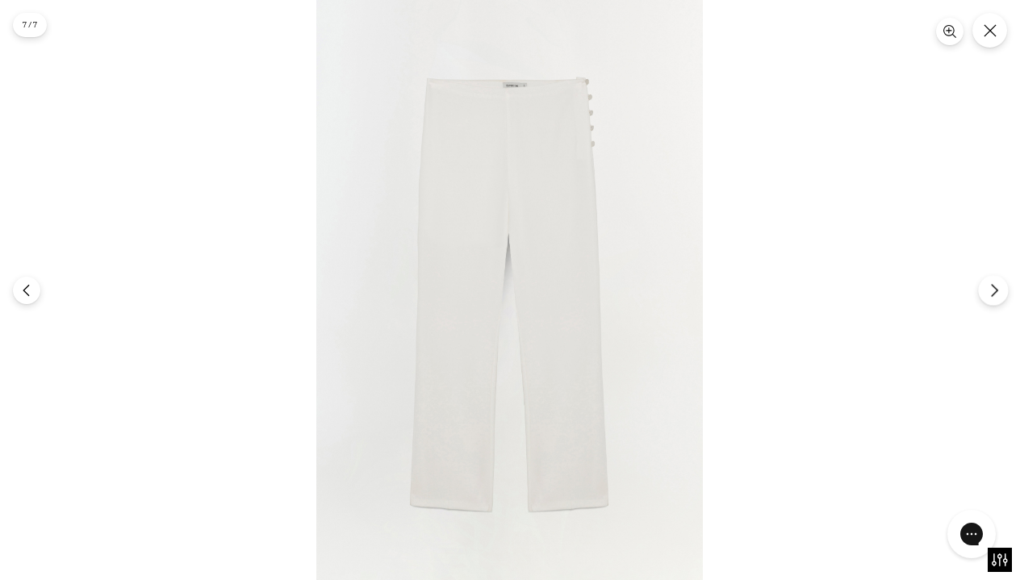
click at [989, 290] on icon "Next" at bounding box center [994, 290] width 15 height 15
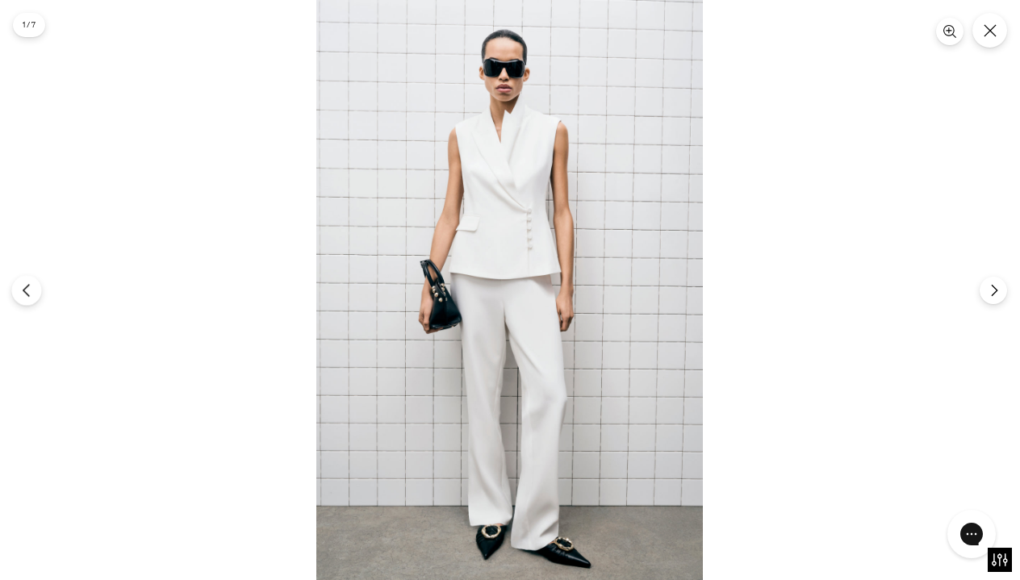
click at [25, 282] on button "Previous" at bounding box center [26, 290] width 30 height 30
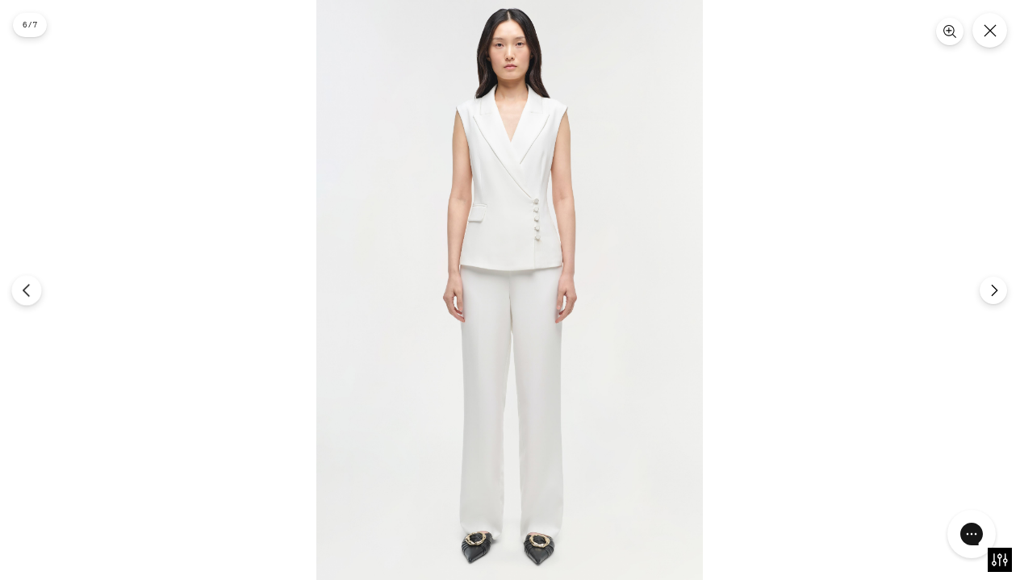
scroll to position [1408, 0]
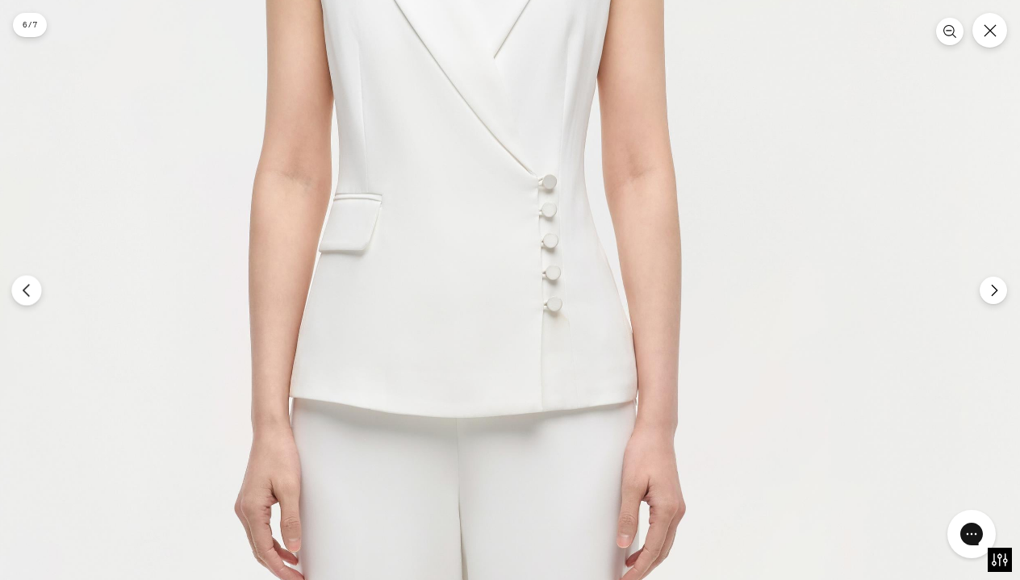
click at [33, 291] on icon "Previous" at bounding box center [26, 290] width 15 height 15
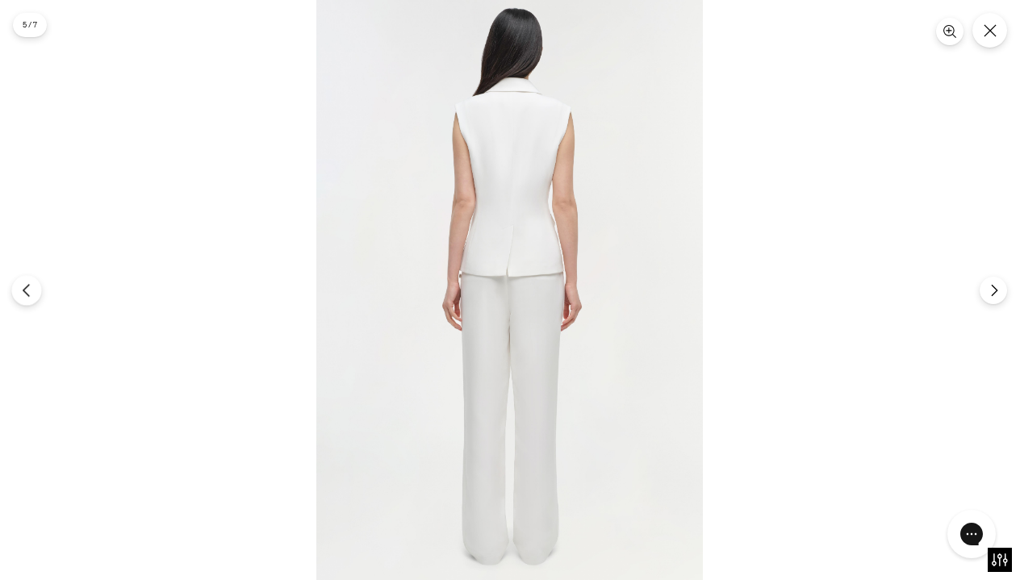
click at [33, 291] on icon "Previous" at bounding box center [26, 290] width 15 height 15
